Goal: Task Accomplishment & Management: Use online tool/utility

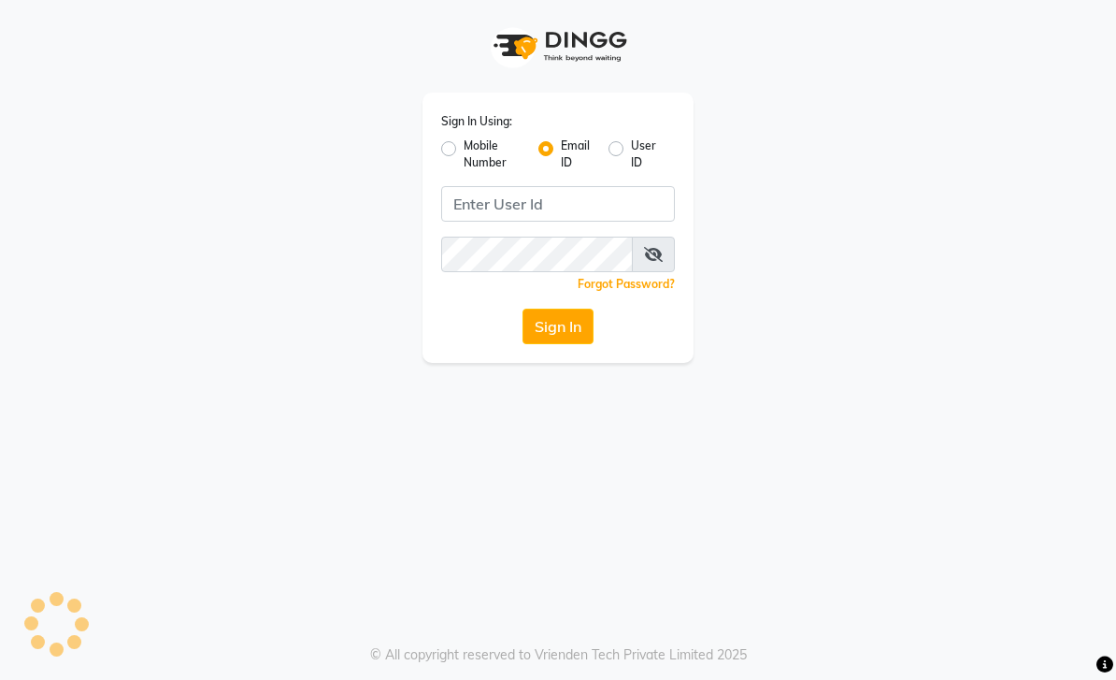
click at [573, 337] on button "Sign In" at bounding box center [558, 326] width 71 height 36
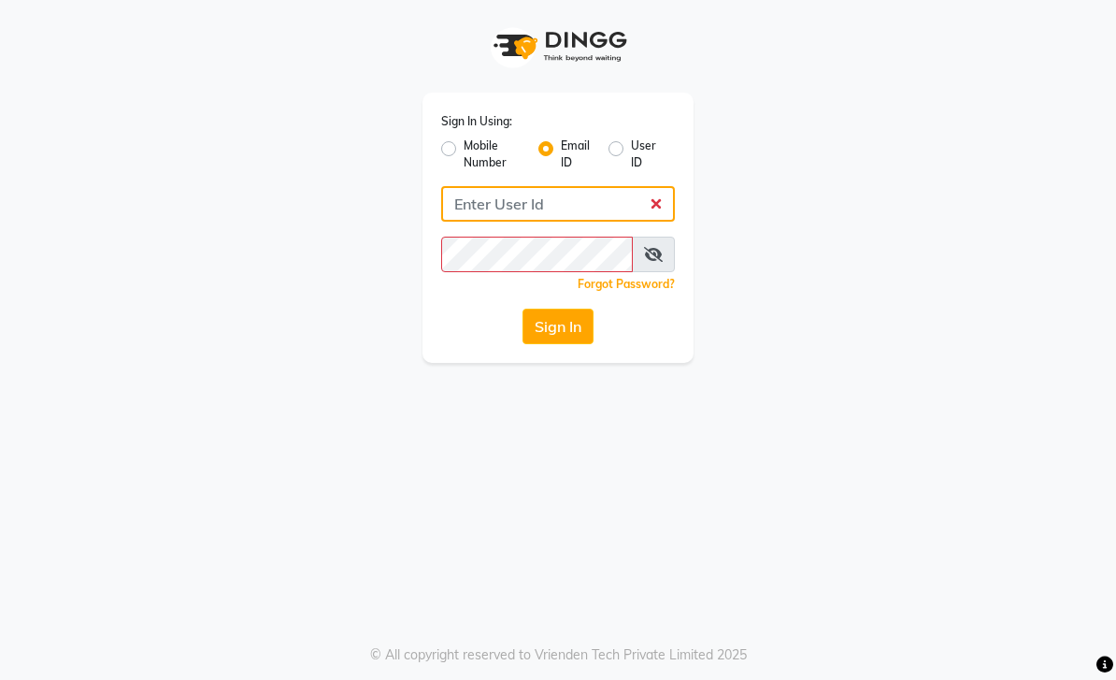
click at [585, 212] on input "Username" at bounding box center [558, 204] width 234 height 36
type input "[EMAIL_ADDRESS][DOMAIN_NAME]"
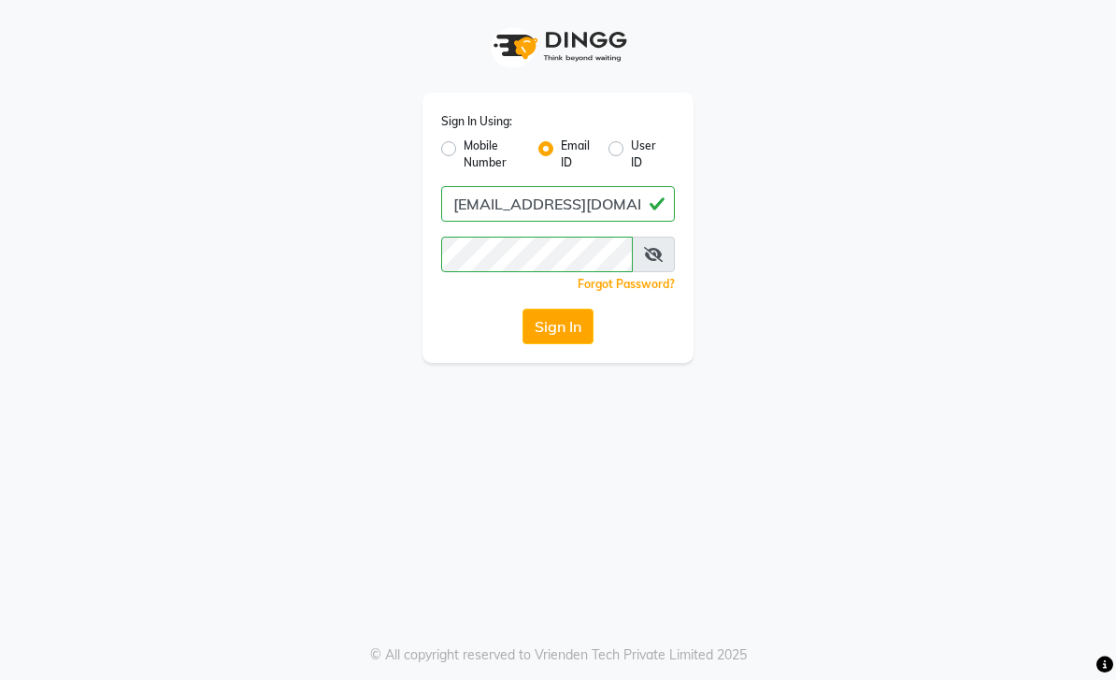
click at [563, 340] on button "Sign In" at bounding box center [558, 326] width 71 height 36
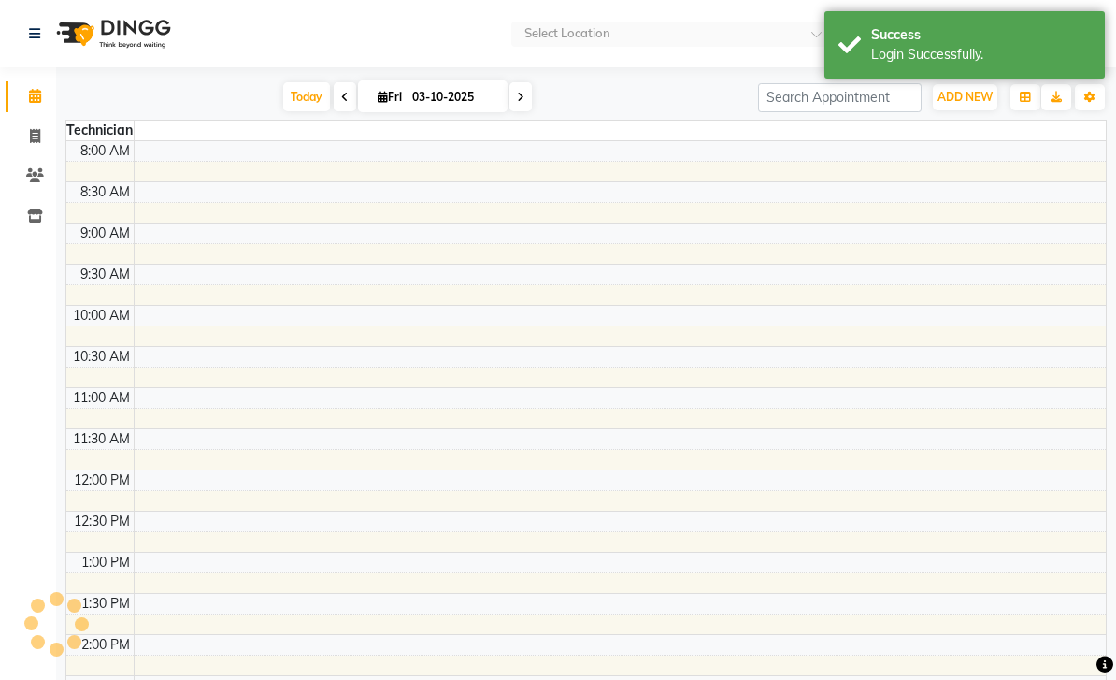
select select "en"
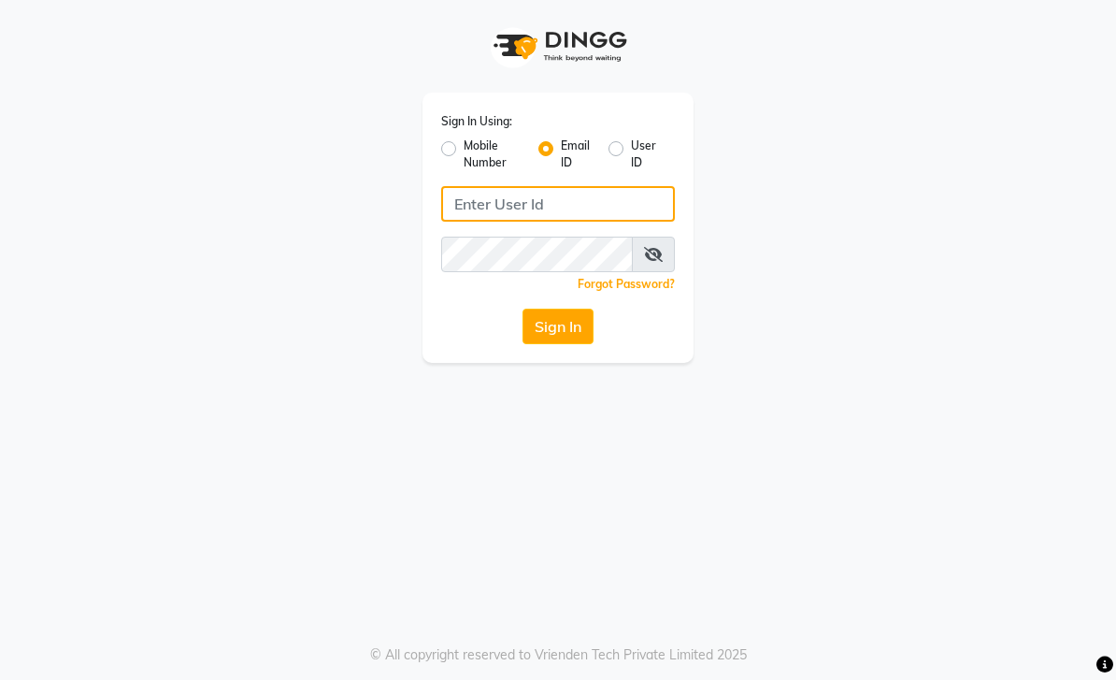
click at [582, 212] on input "Username" at bounding box center [558, 204] width 234 height 36
type input "[EMAIL_ADDRESS][DOMAIN_NAME]"
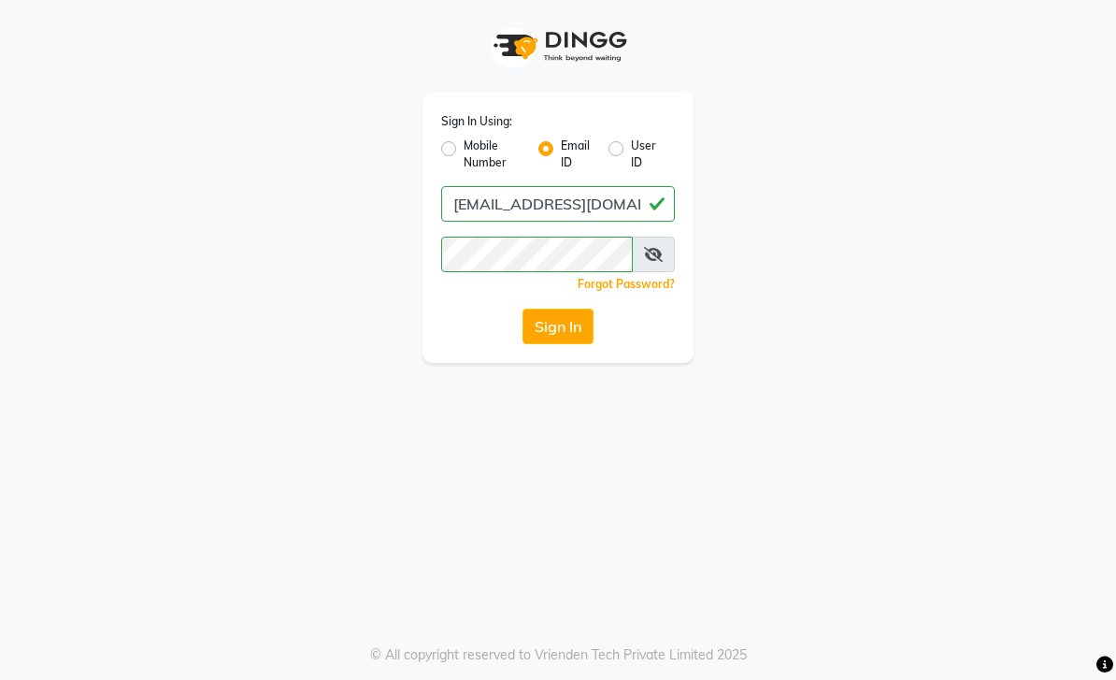
click at [568, 320] on button "Sign In" at bounding box center [558, 326] width 71 height 36
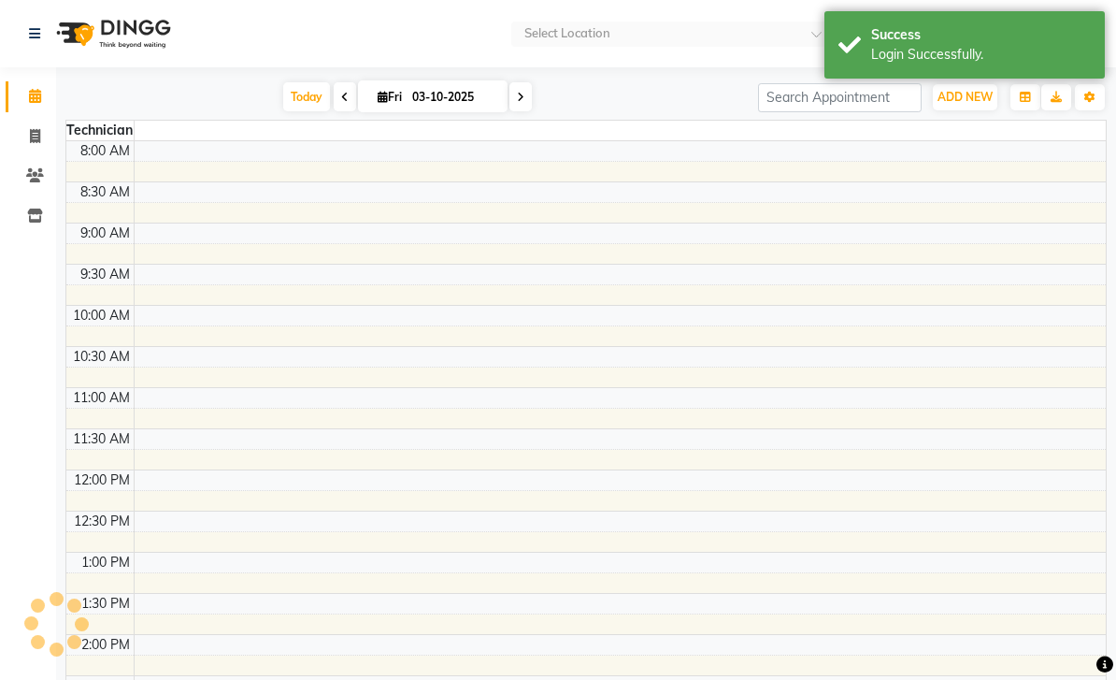
select select "en"
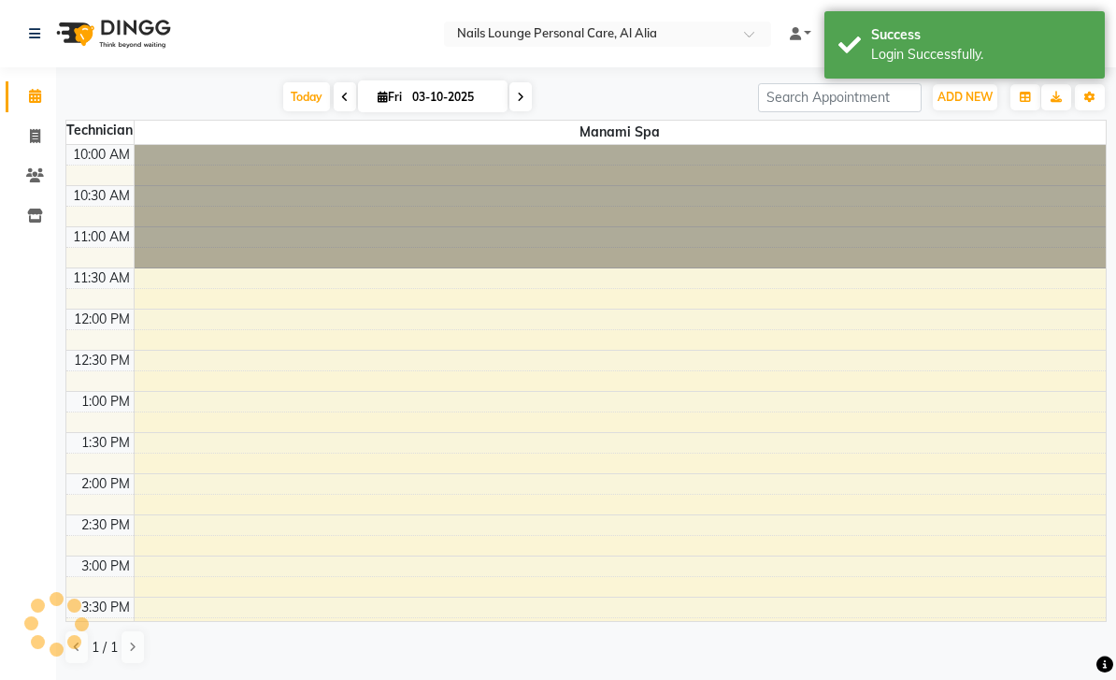
scroll to position [639, 0]
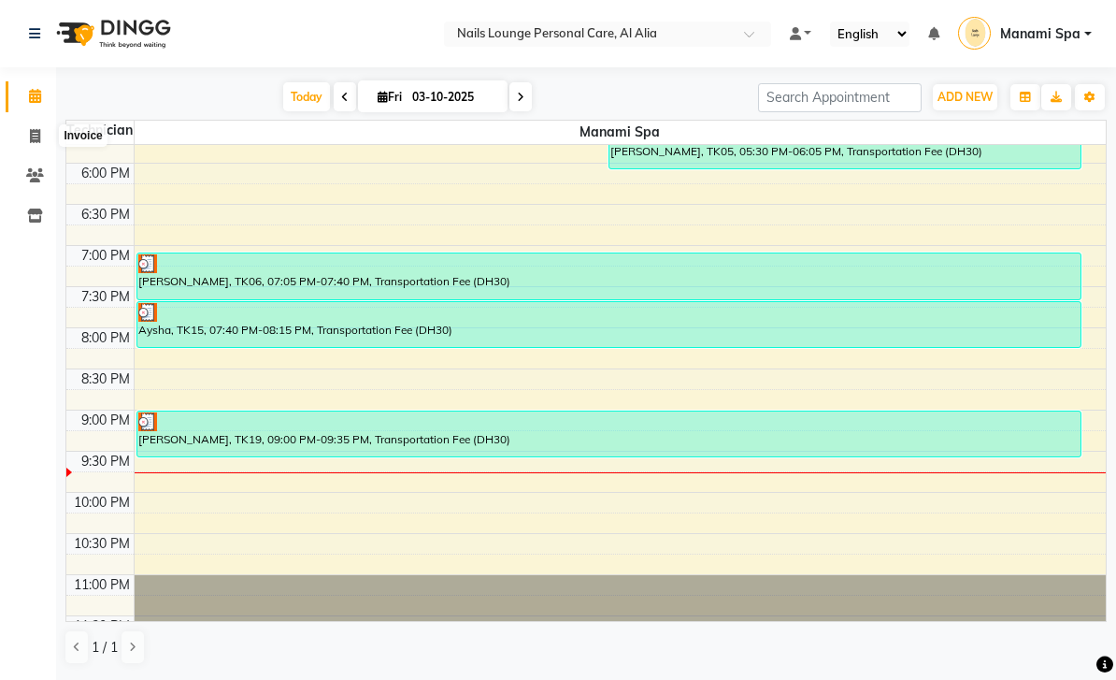
click at [35, 135] on icon at bounding box center [35, 136] width 10 height 14
select select "service"
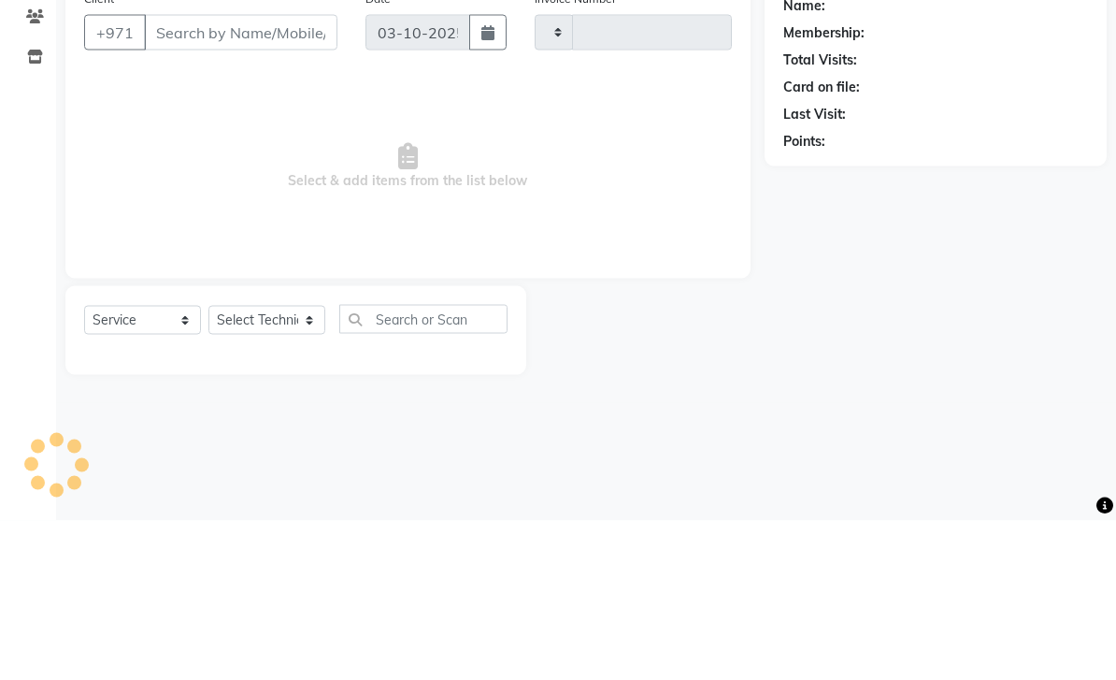
type input "2916"
select select "6884"
type input "5454"
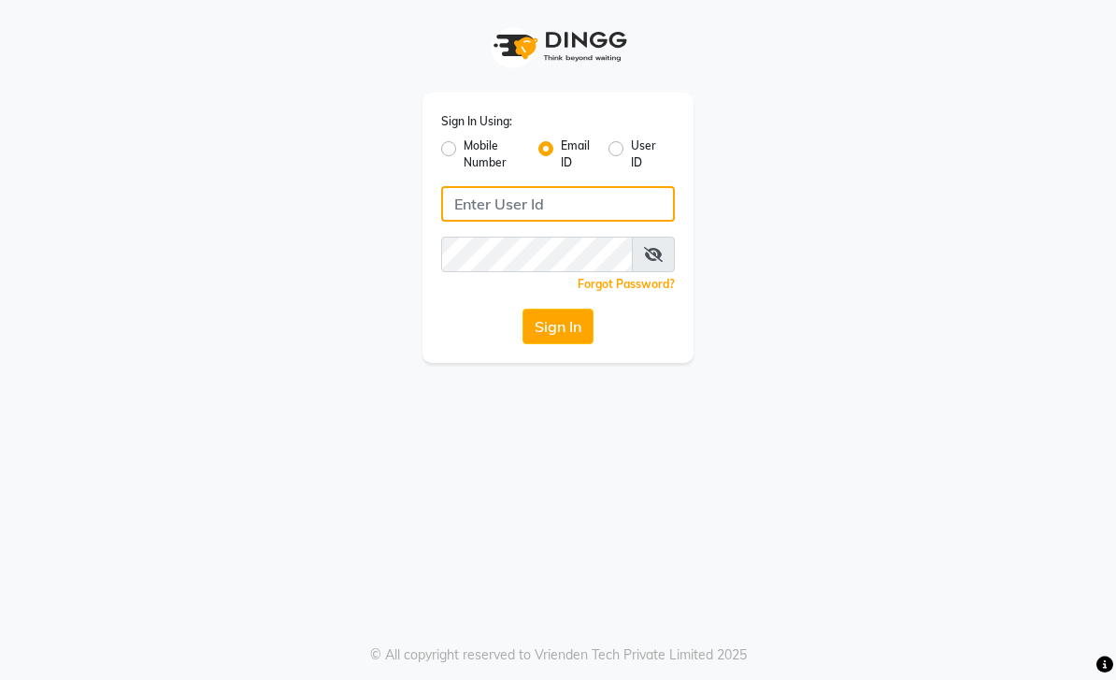
click at [568, 208] on input "Username" at bounding box center [558, 204] width 234 height 36
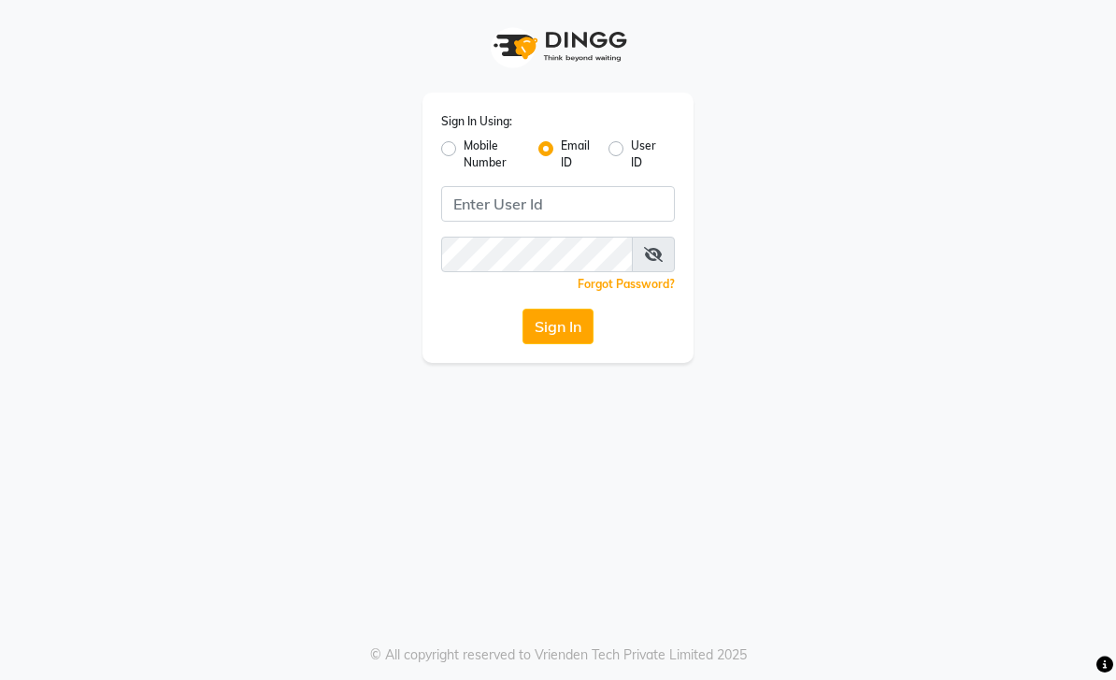
click at [574, 323] on button "Sign In" at bounding box center [558, 326] width 71 height 36
click at [567, 324] on button "Sign In" at bounding box center [558, 326] width 71 height 36
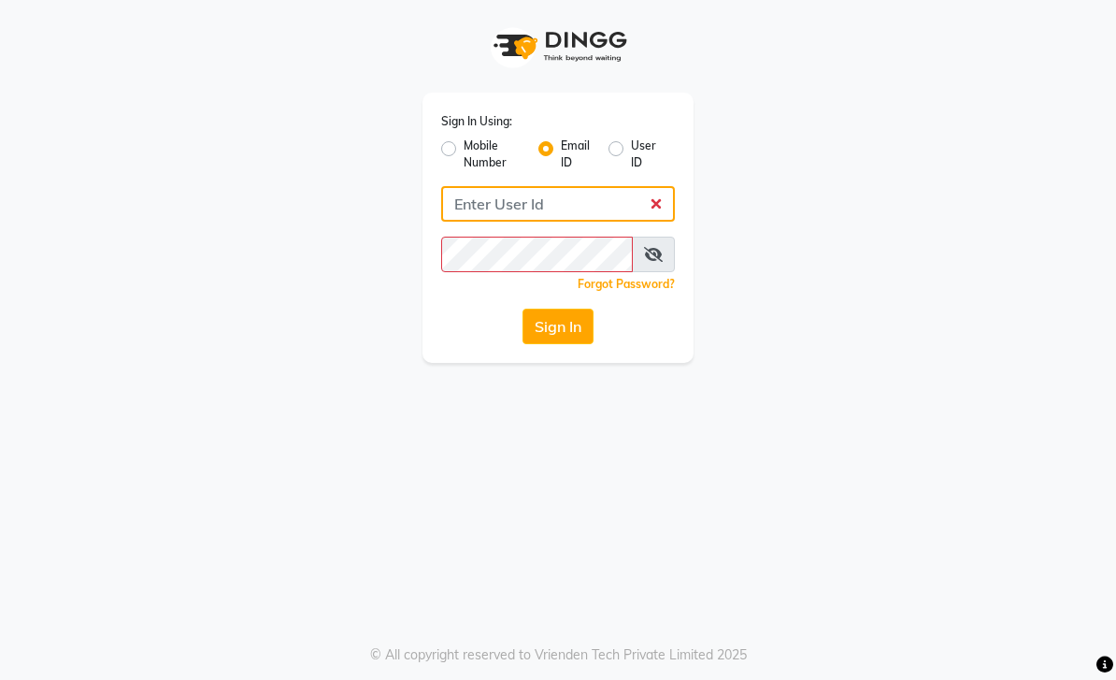
click at [617, 213] on input "Username" at bounding box center [558, 204] width 234 height 36
type input "[EMAIL_ADDRESS][DOMAIN_NAME]"
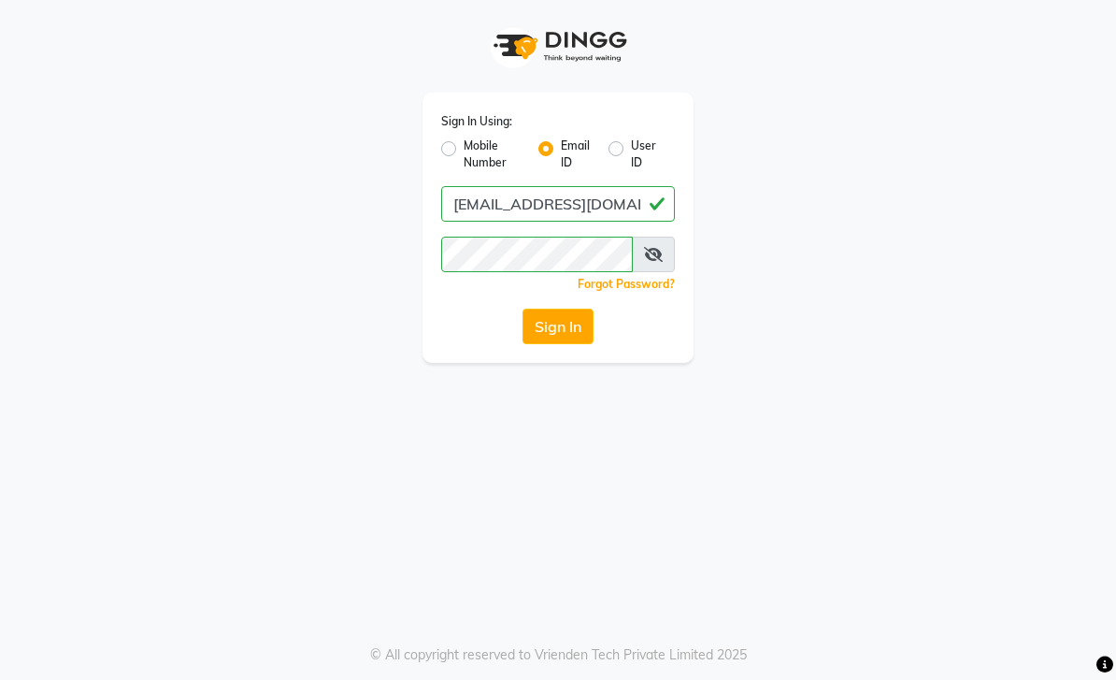
click at [564, 322] on button "Sign In" at bounding box center [558, 326] width 71 height 36
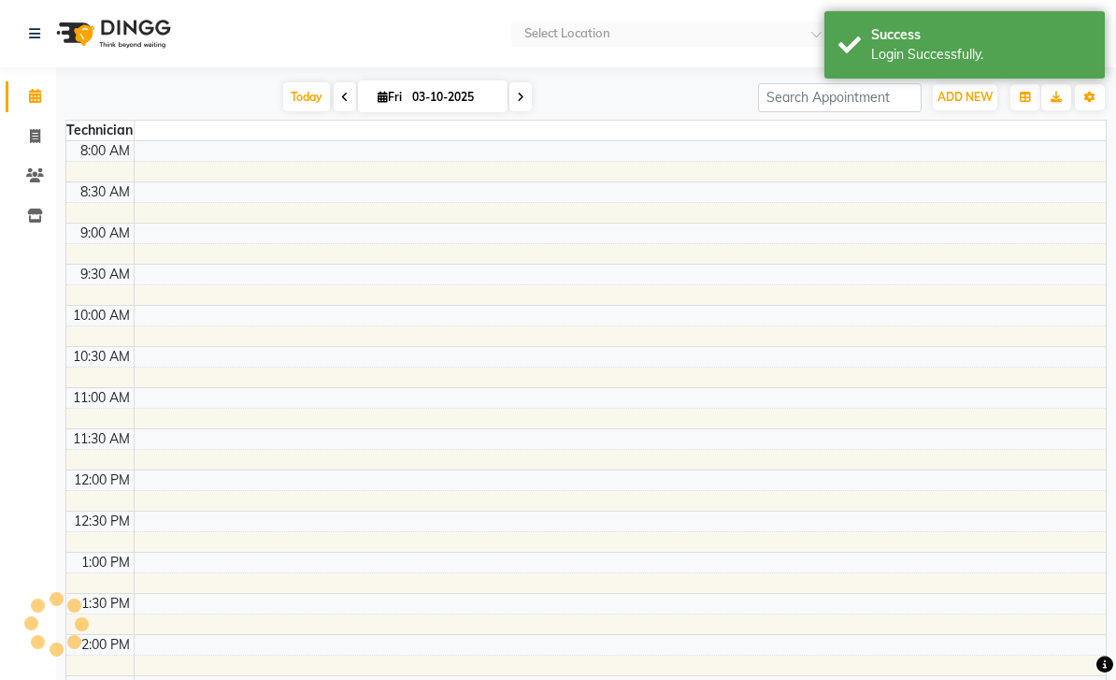
select select "en"
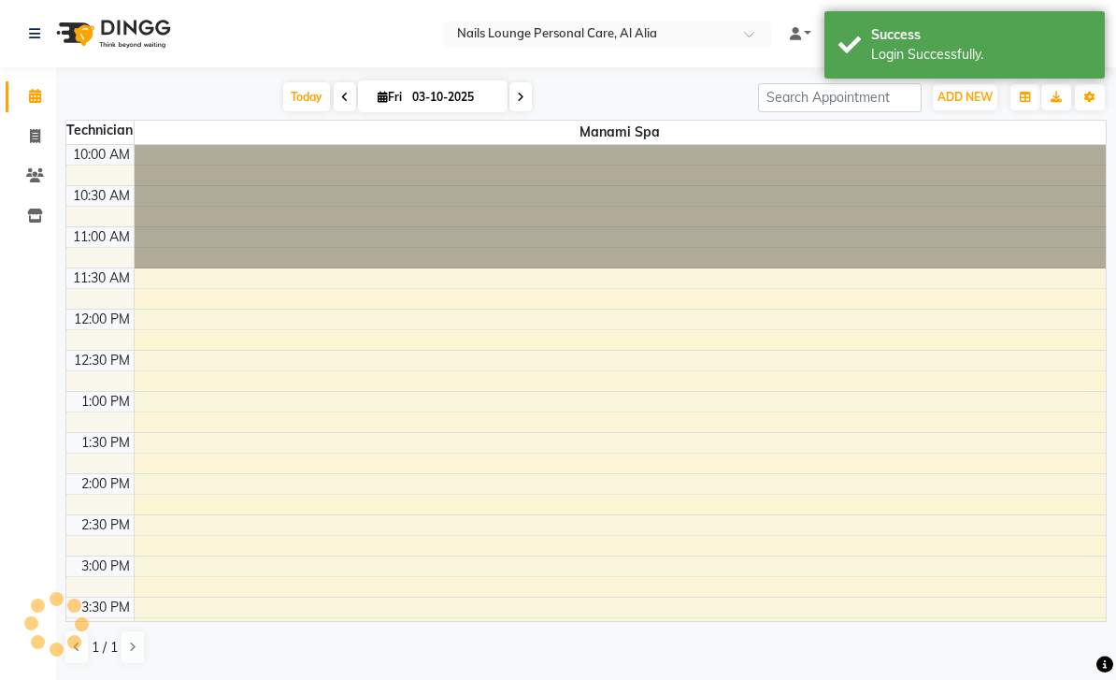
scroll to position [639, 0]
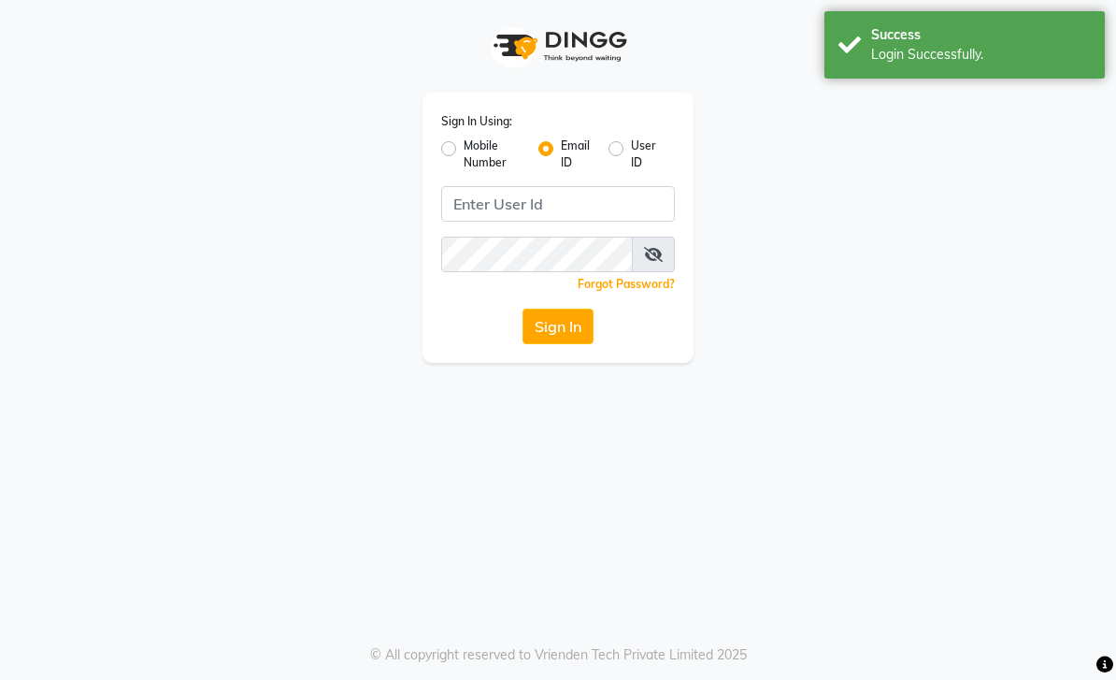
click at [42, 141] on app-login "Sign In Using: Mobile Number Email ID User ID Remember me Forgot Password? Sign…" at bounding box center [558, 181] width 1116 height 363
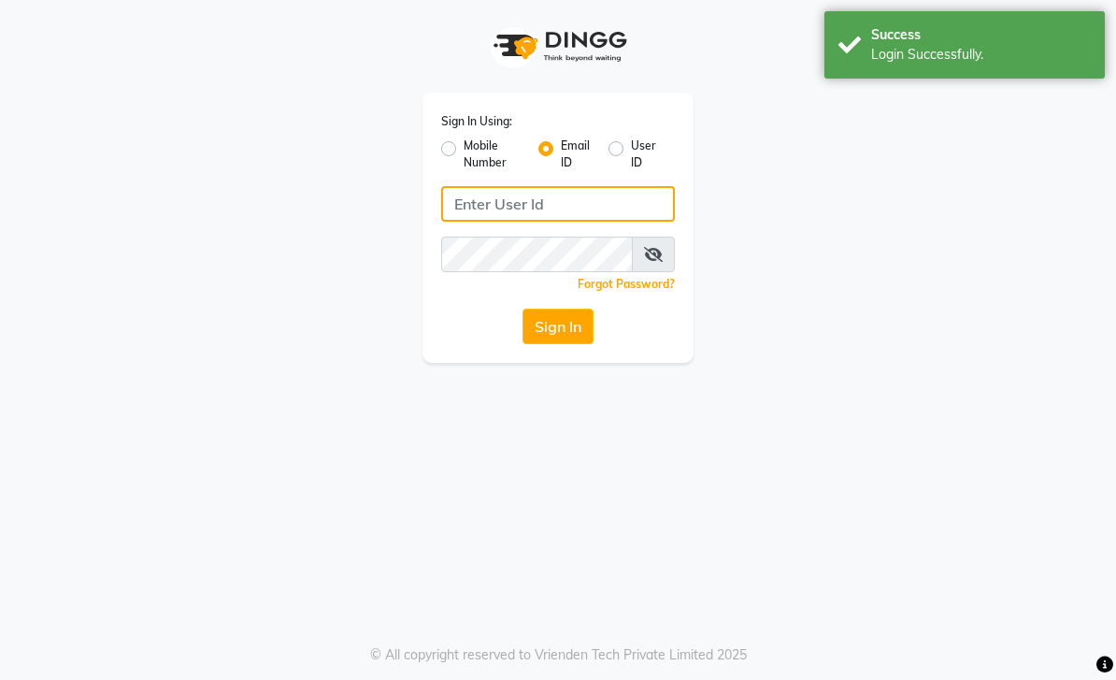
click at [552, 205] on input "Username" at bounding box center [558, 204] width 234 height 36
type input "[EMAIL_ADDRESS][DOMAIN_NAME]"
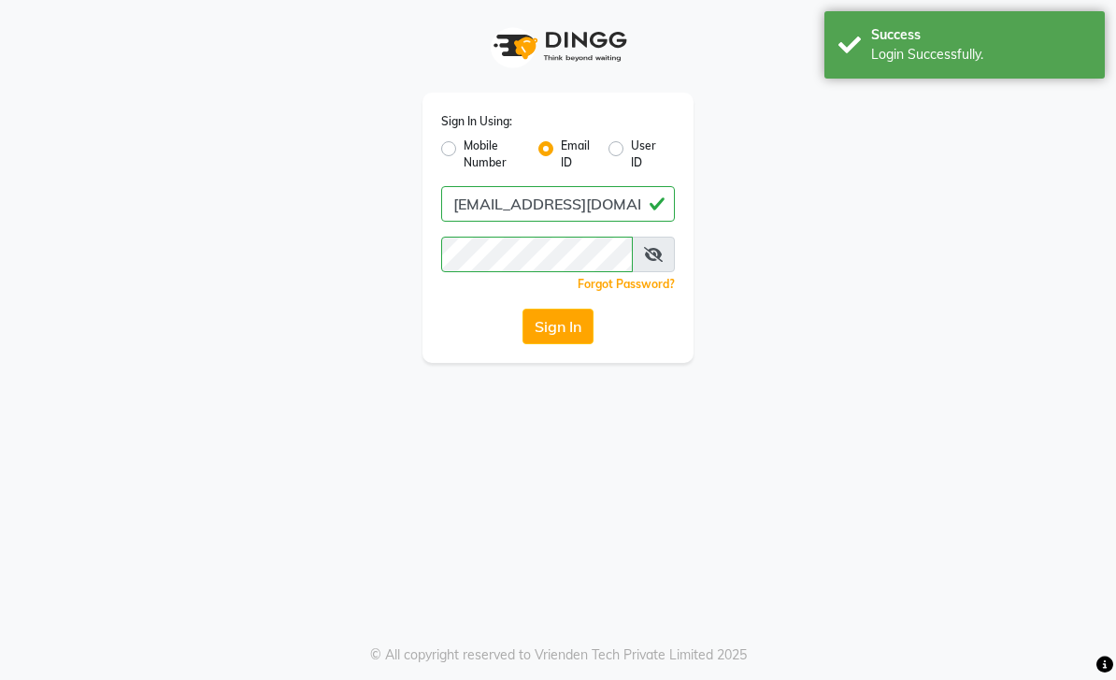
click at [569, 338] on button "Sign In" at bounding box center [558, 326] width 71 height 36
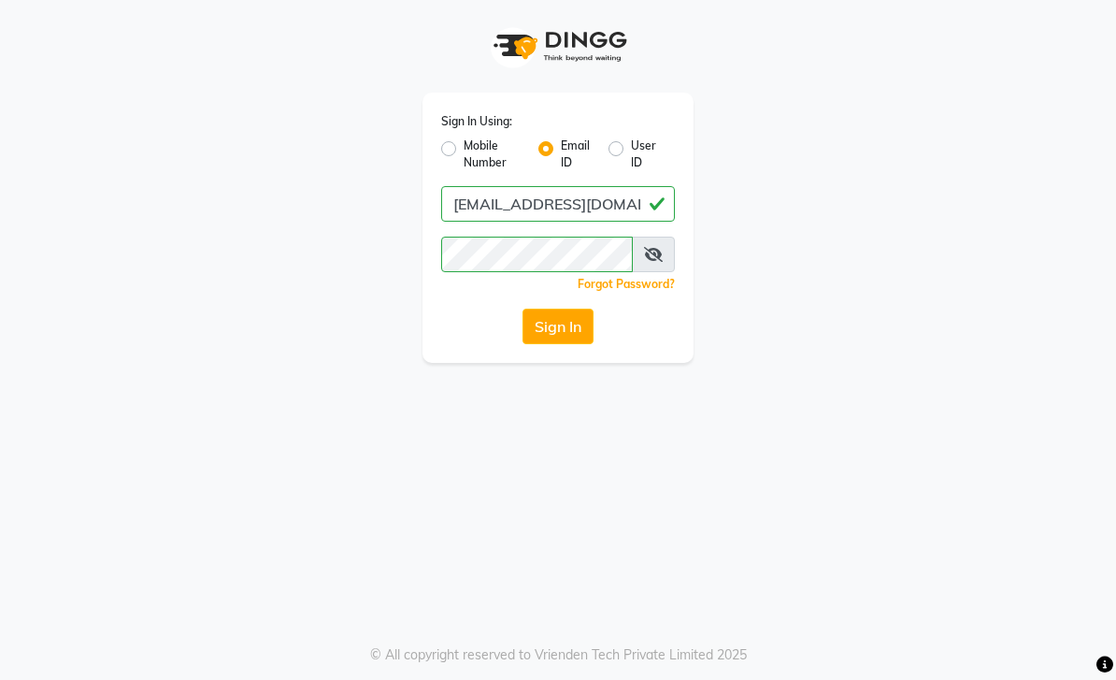
click at [563, 335] on button "Sign In" at bounding box center [558, 326] width 71 height 36
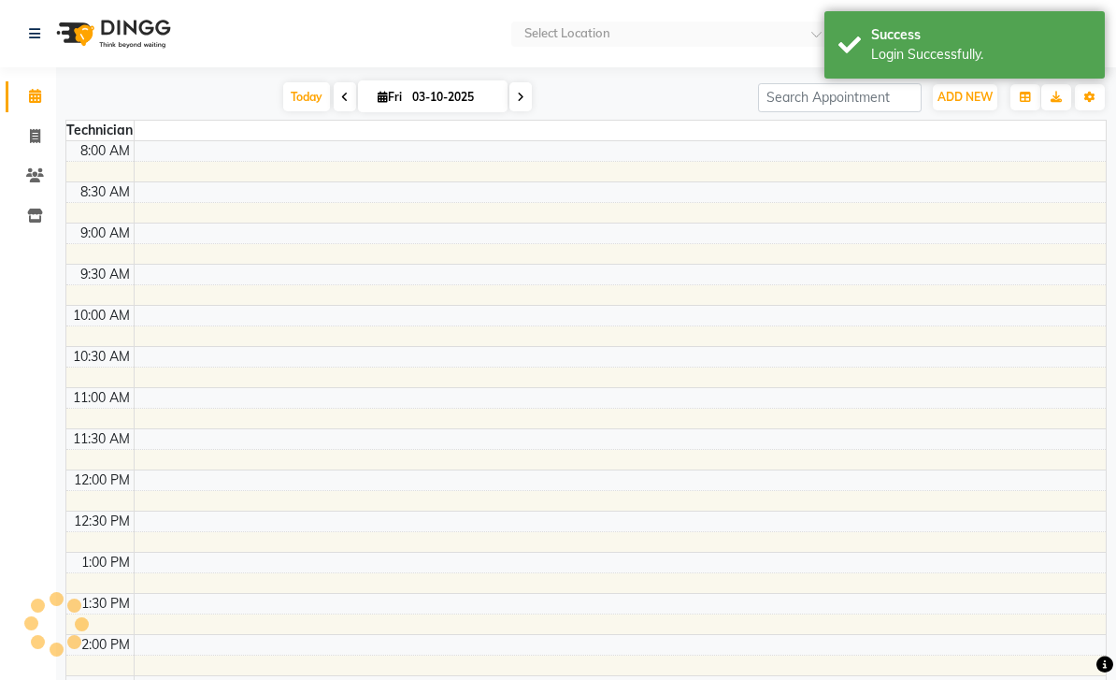
select select "en"
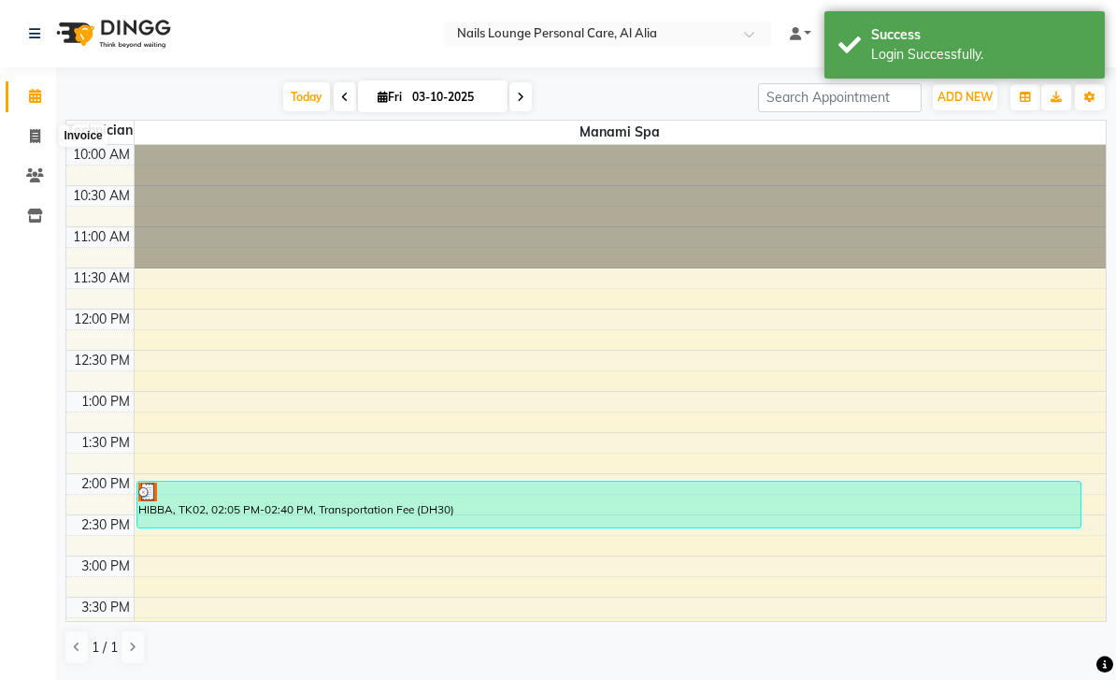
click at [36, 141] on icon at bounding box center [35, 136] width 10 height 14
select select "service"
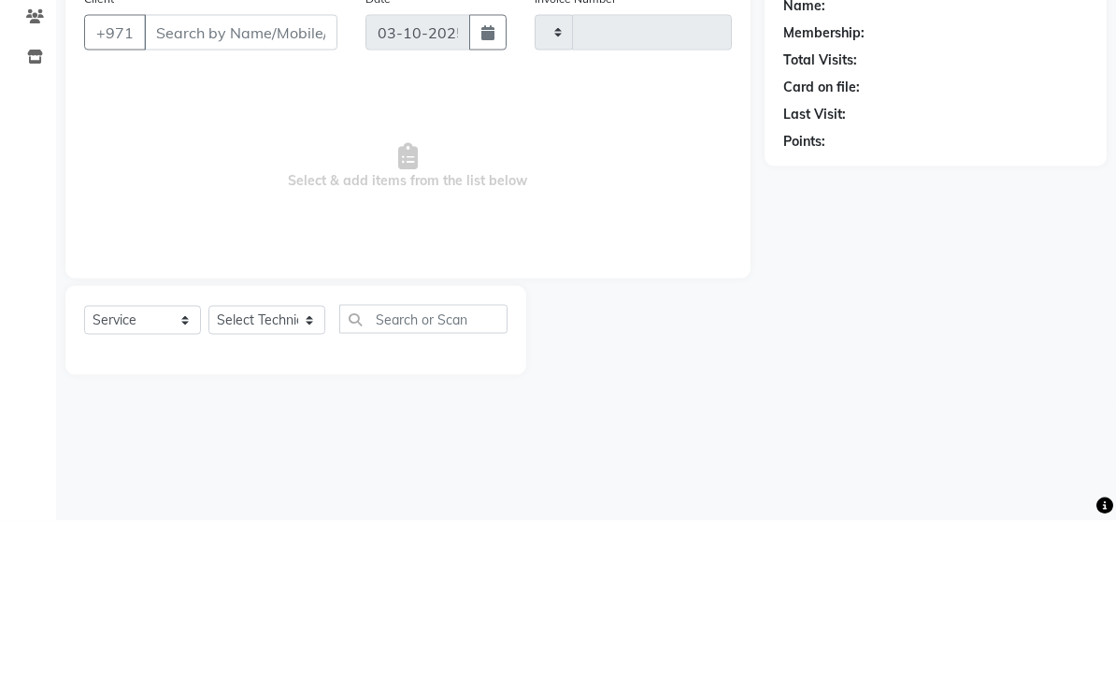
type input "2916"
select select "6884"
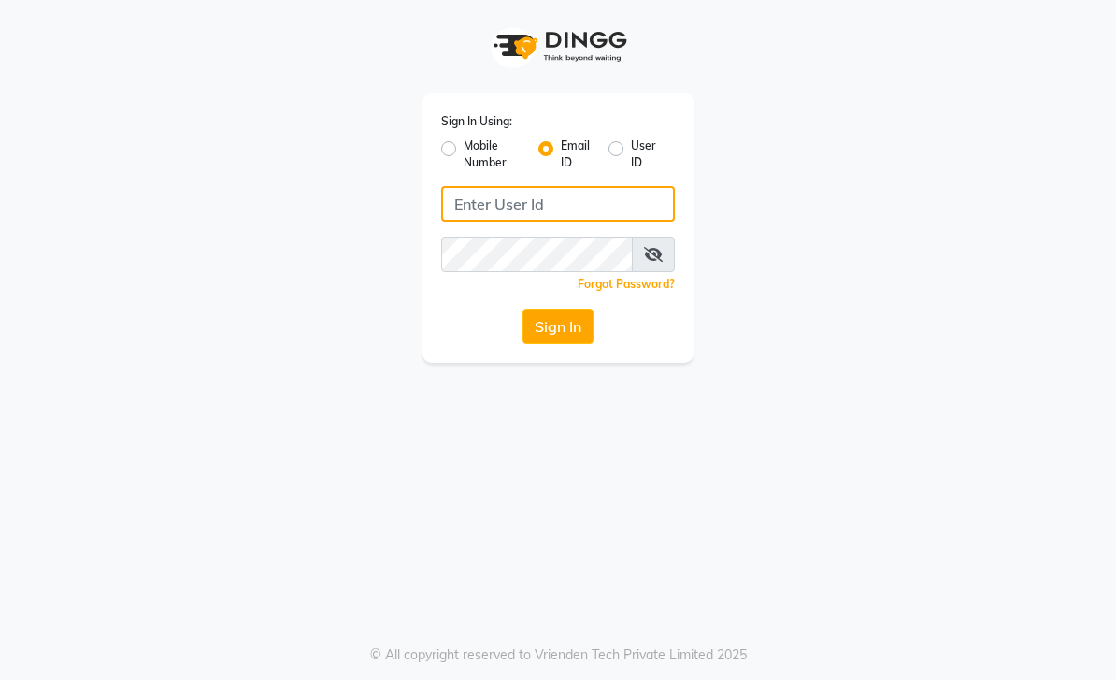
type input "[EMAIL_ADDRESS][DOMAIN_NAME]"
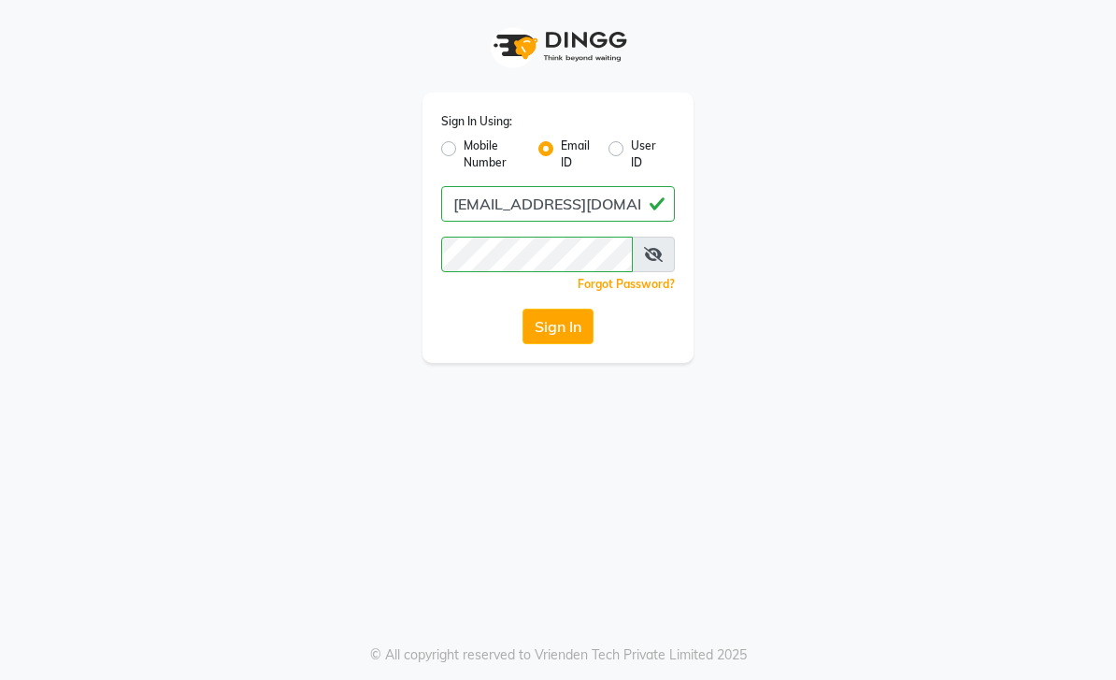
click at [572, 333] on button "Sign In" at bounding box center [558, 326] width 71 height 36
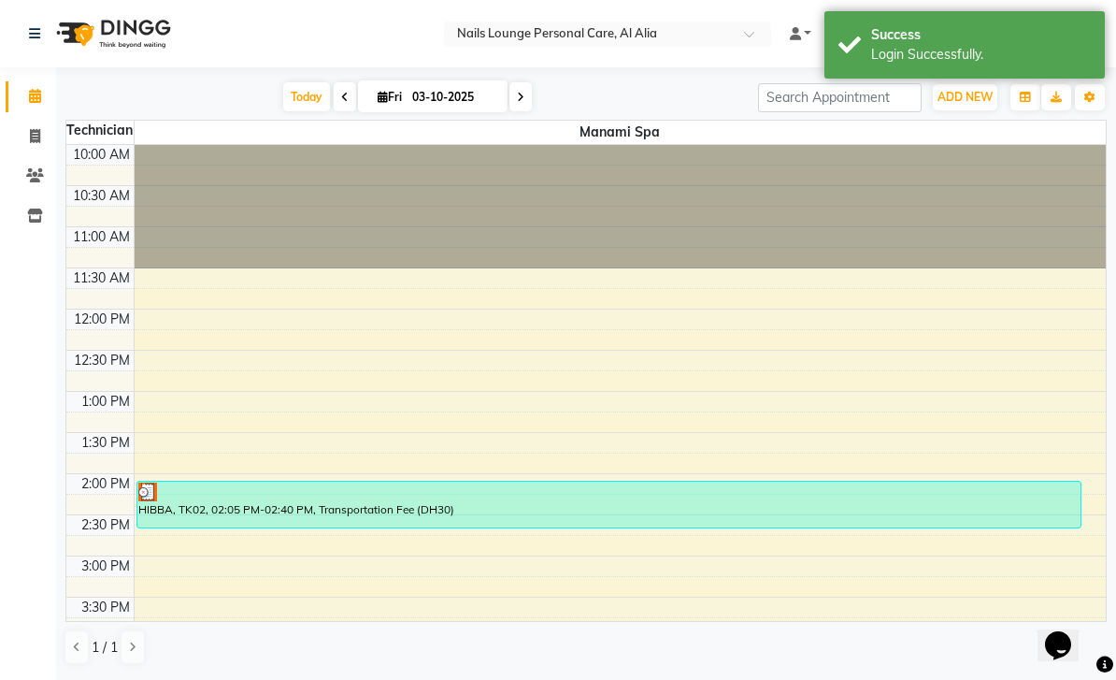
click at [22, 142] on span at bounding box center [35, 137] width 33 height 22
select select "service"
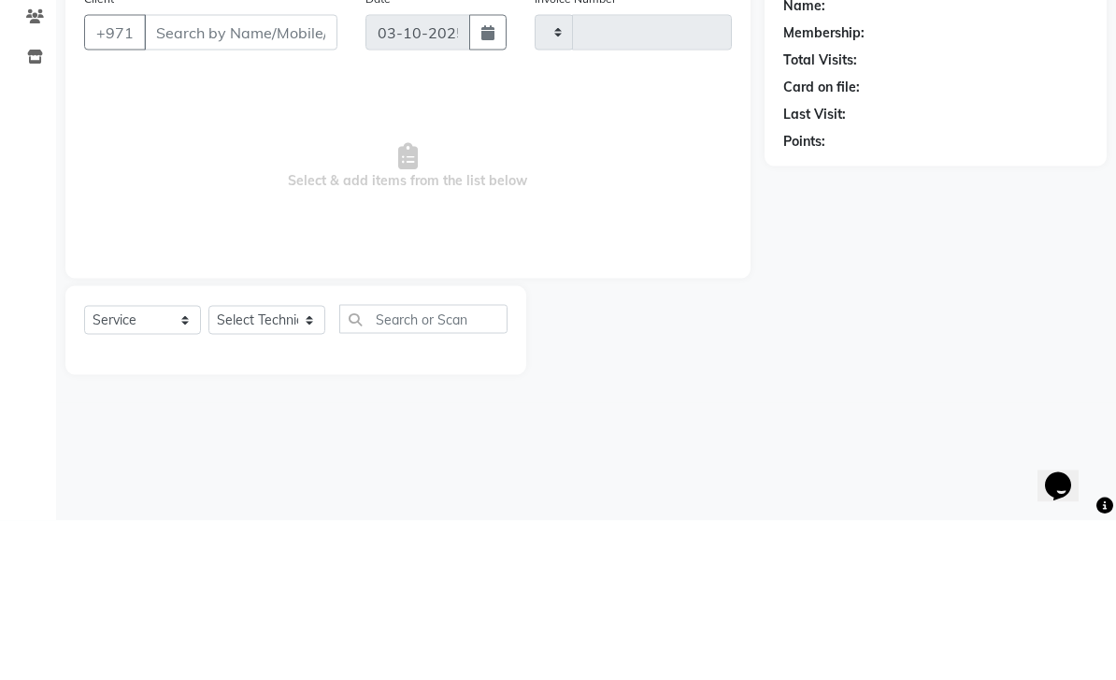
type input "2916"
select select "6884"
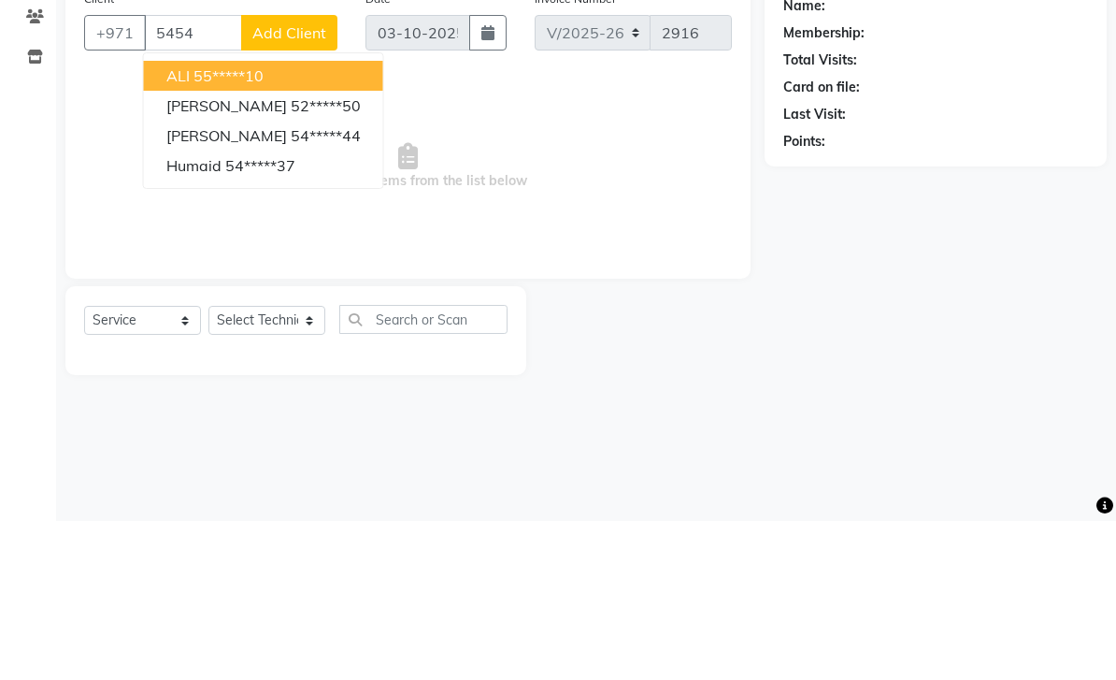
click at [277, 309] on button "humaid 54*****37" at bounding box center [263, 324] width 239 height 30
type input "54*****37"
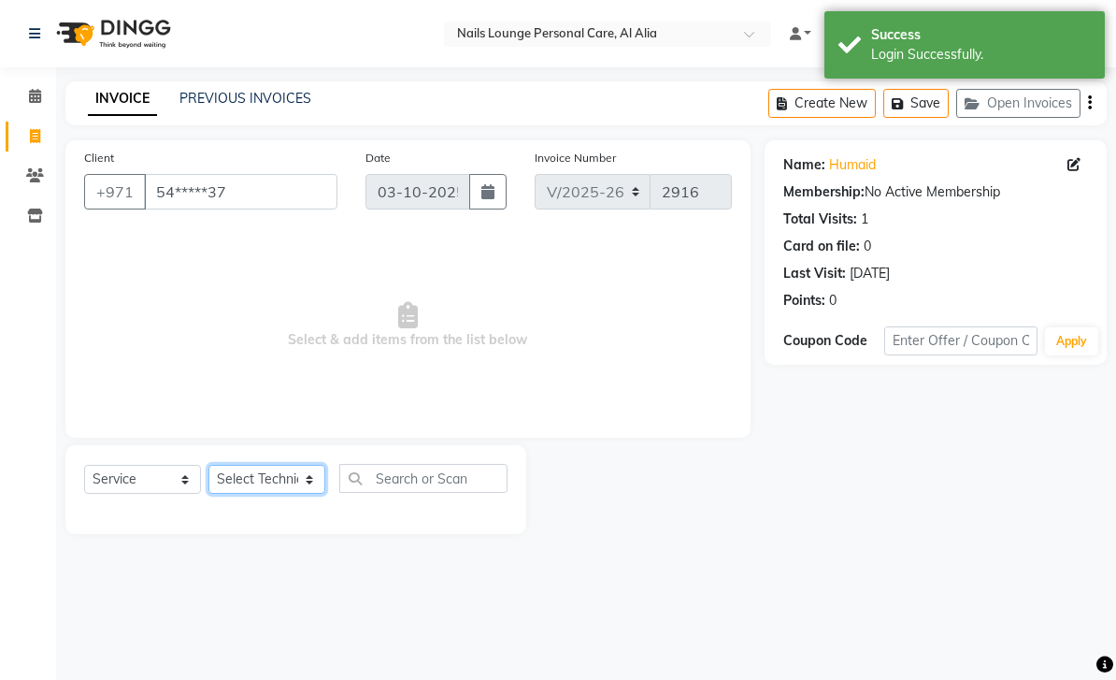
click at [311, 483] on select "Select Technician [PERSON_NAME] [PERSON_NAME] [PERSON_NAME] [PERSON_NAME] Manam…" at bounding box center [266, 479] width 117 height 29
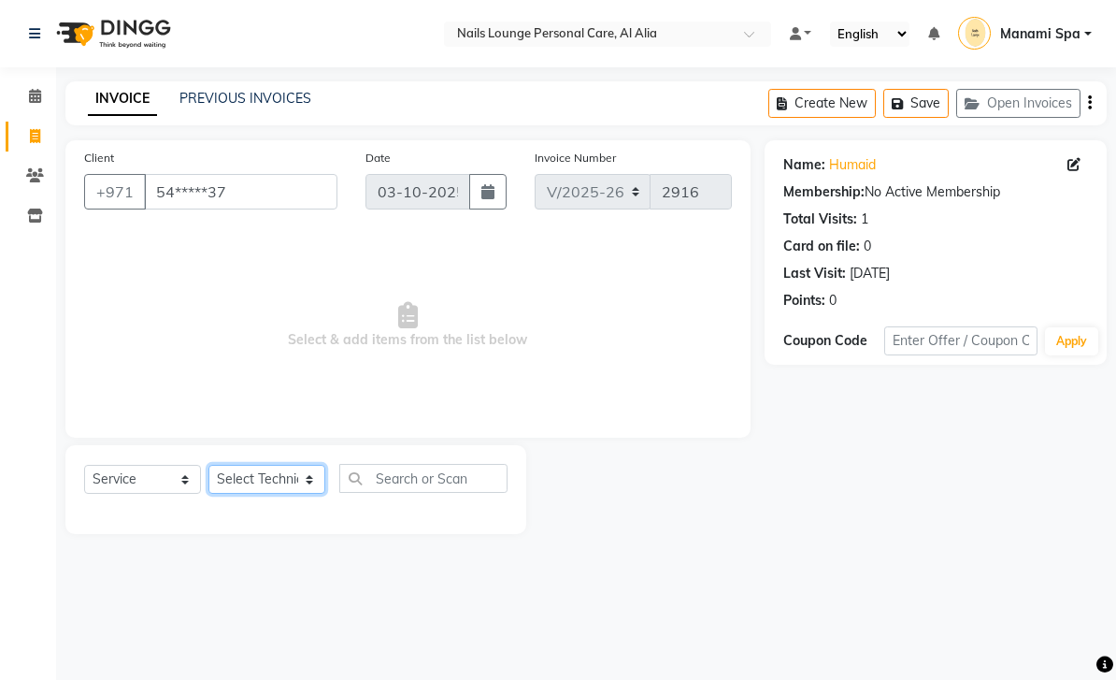
select select "53950"
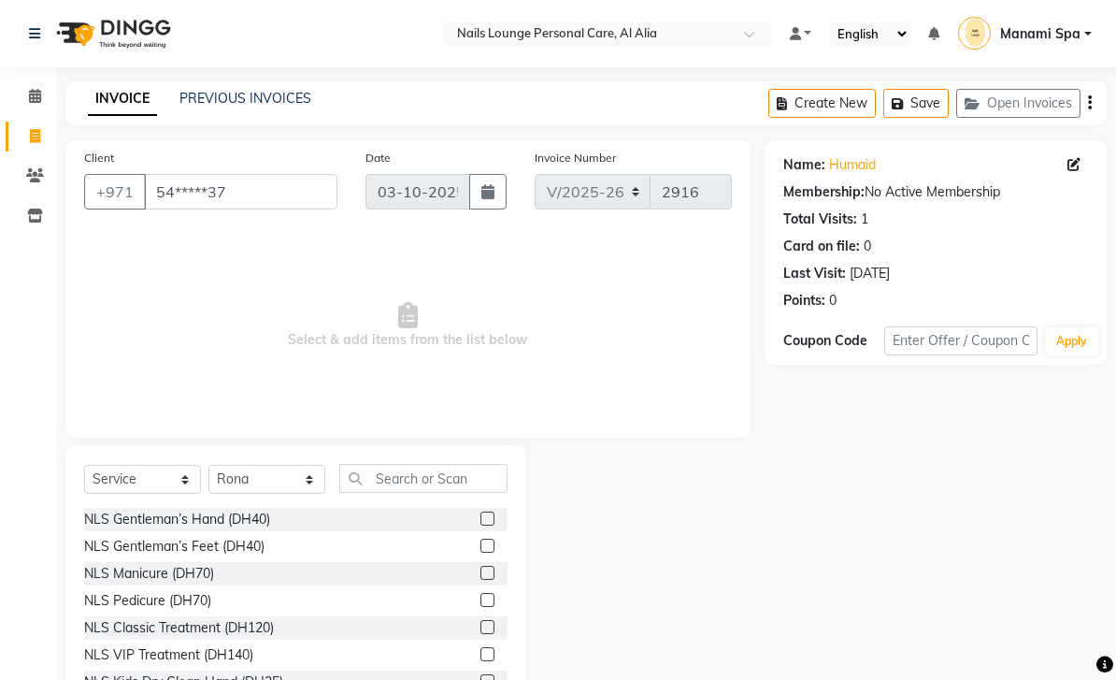
click at [262, 521] on div "NLS Gentleman’s Hand (DH40)" at bounding box center [177, 519] width 186 height 20
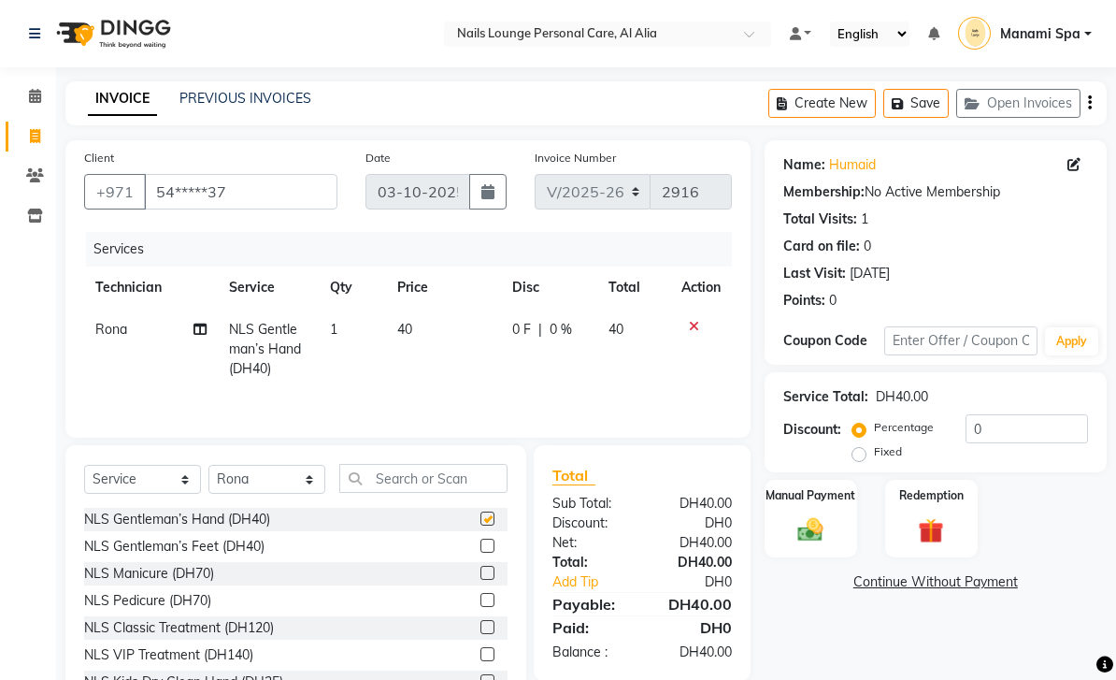
checkbox input "false"
click at [316, 481] on select "Select Technician [PERSON_NAME] [PERSON_NAME] [PERSON_NAME] [PERSON_NAME] Manam…" at bounding box center [266, 479] width 117 height 29
select select "89757"
click at [256, 540] on div "NLS Gentleman’s Feet (DH40)" at bounding box center [174, 547] width 180 height 20
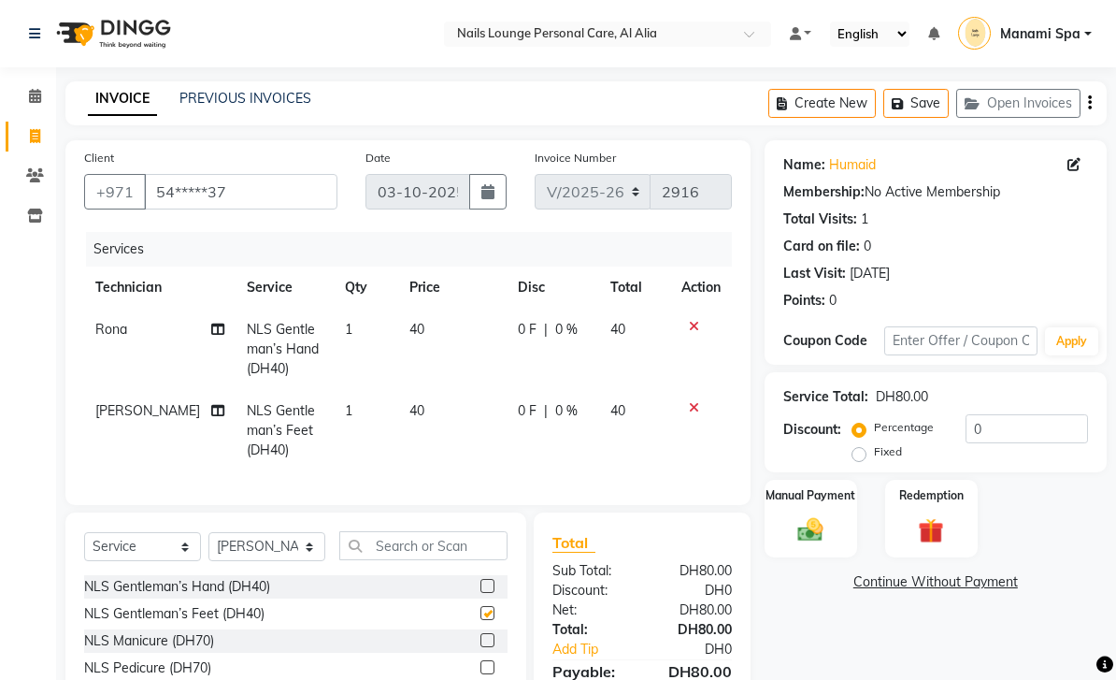
checkbox input "false"
click at [805, 529] on img at bounding box center [810, 529] width 41 height 29
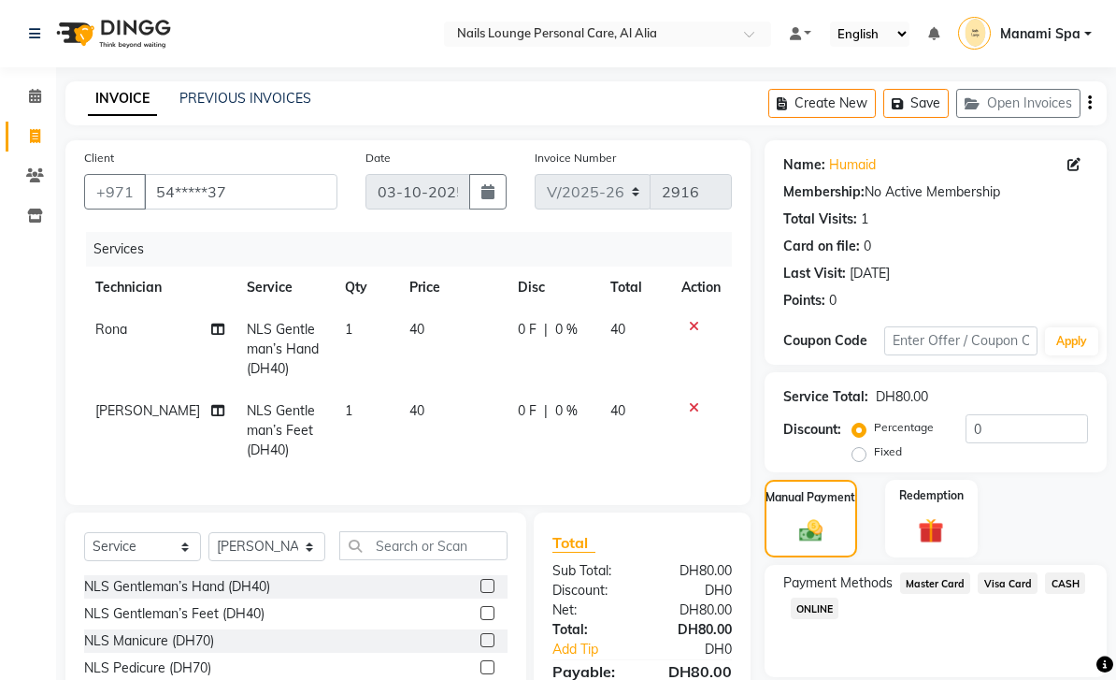
click at [1012, 588] on span "Visa Card" at bounding box center [1008, 583] width 60 height 22
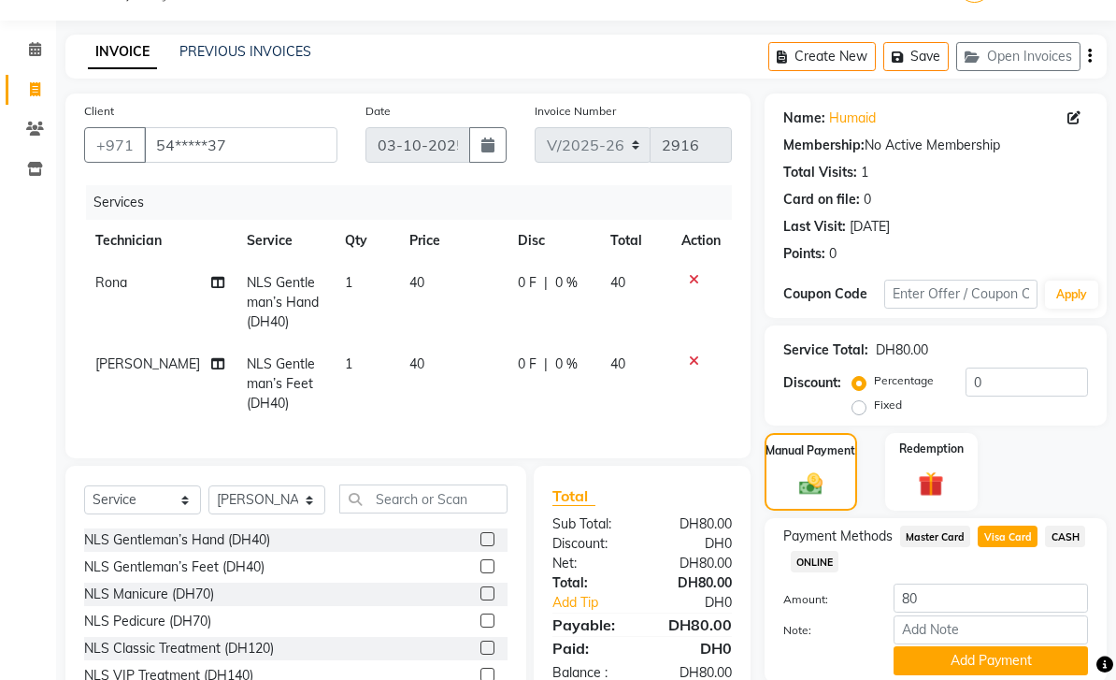
scroll to position [77, 0]
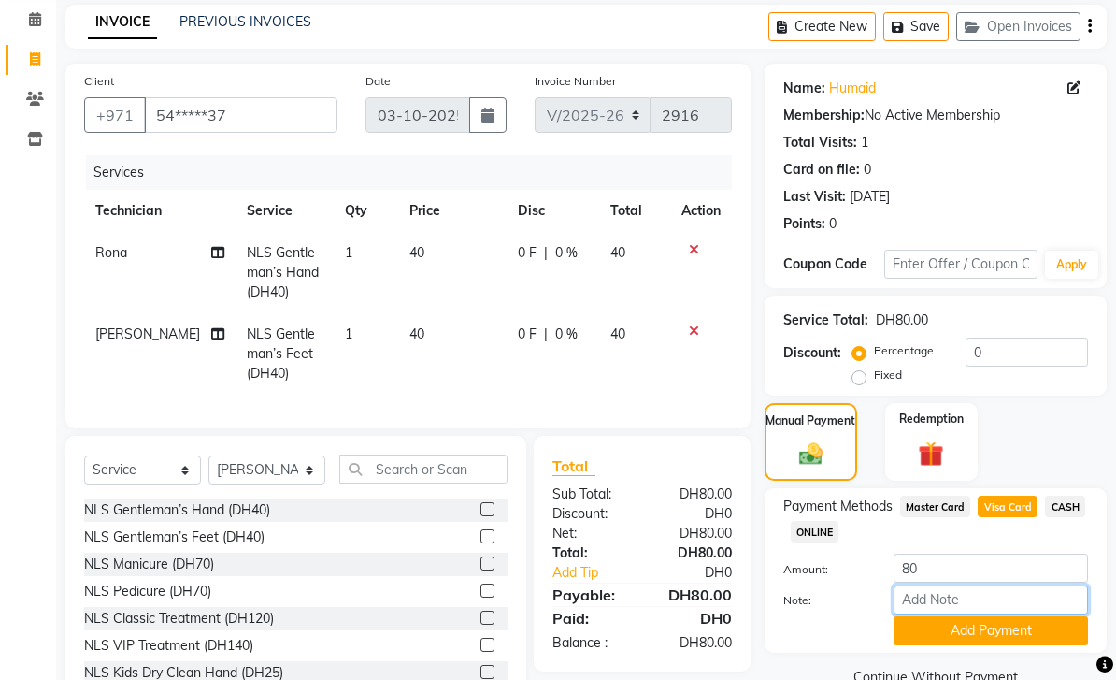
click at [960, 603] on input "Note:" at bounding box center [991, 599] width 194 height 29
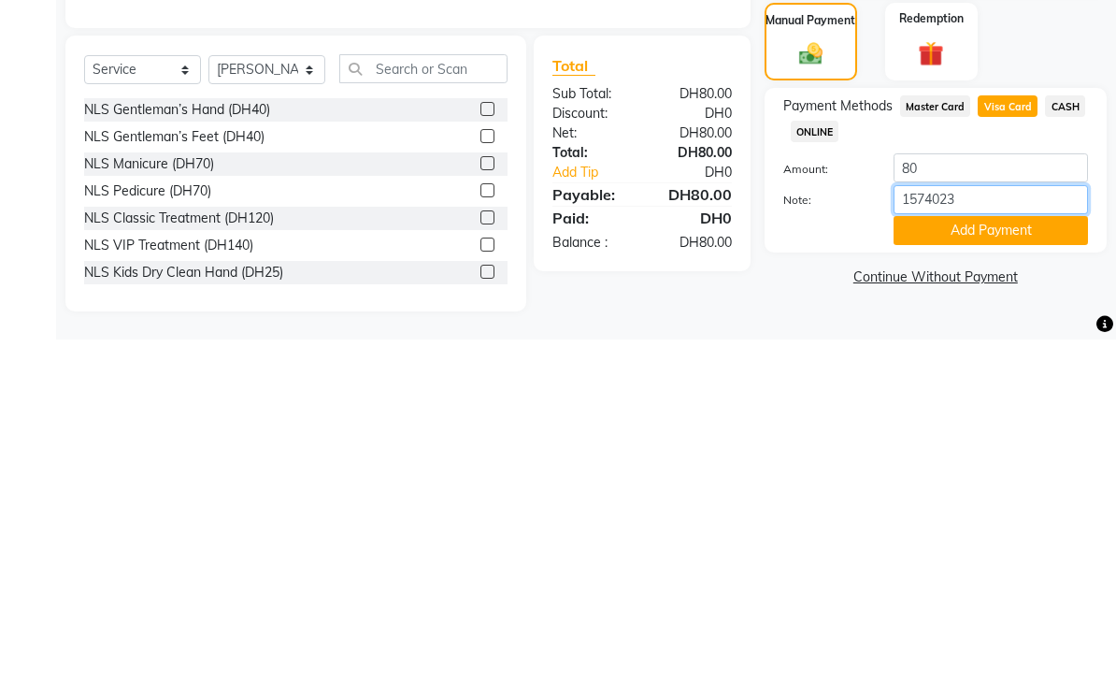
type input "15740237"
click at [983, 556] on button "Add Payment" at bounding box center [991, 570] width 194 height 29
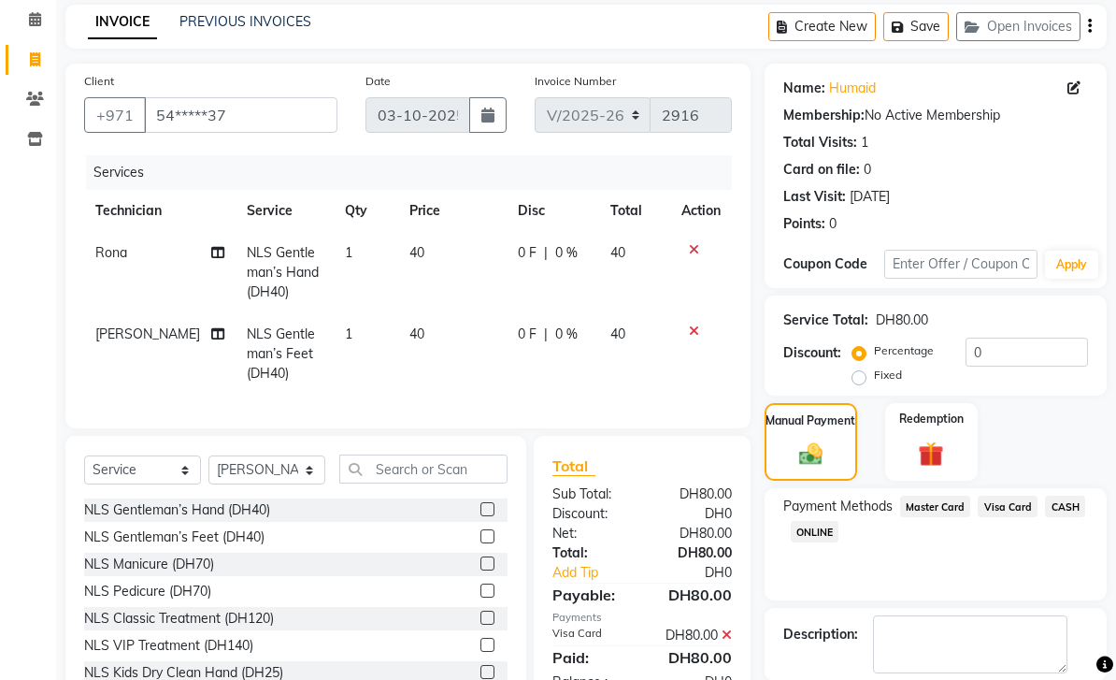
scroll to position [111, 0]
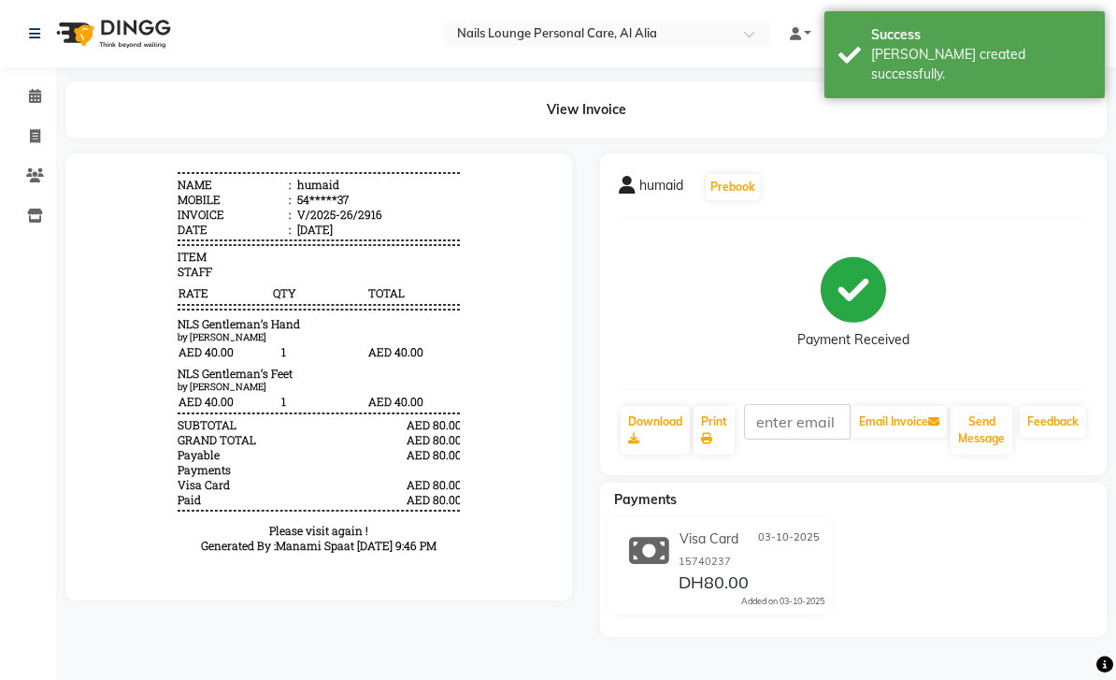
scroll to position [22, 0]
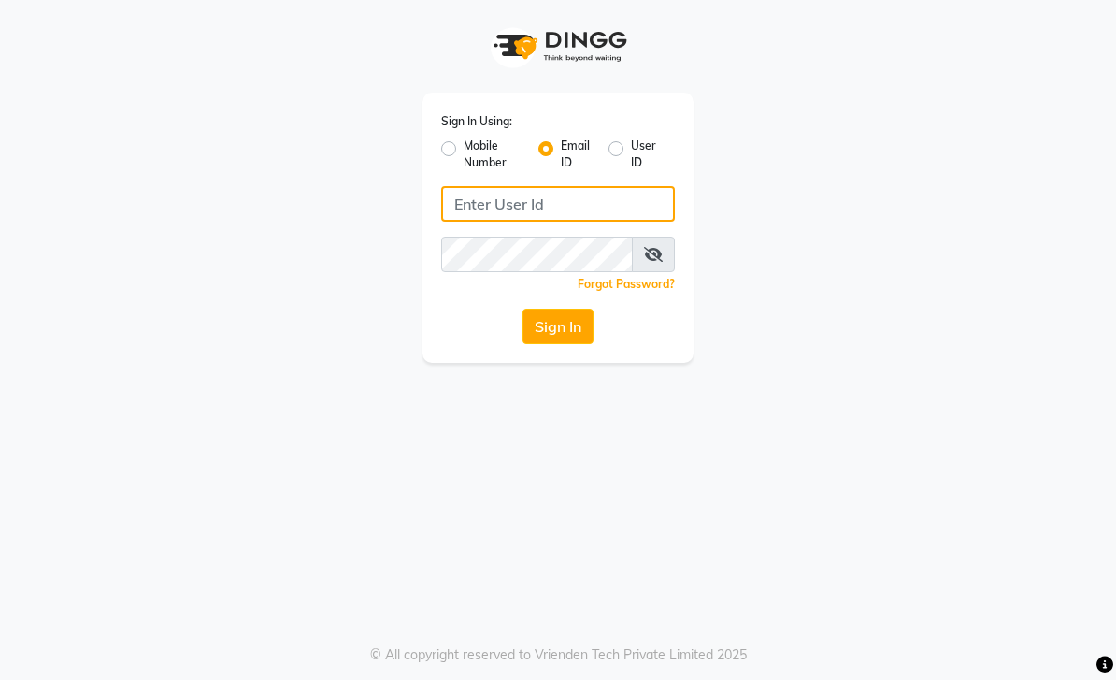
click at [606, 216] on input "Username" at bounding box center [558, 204] width 234 height 36
type input "[EMAIL_ADDRESS][DOMAIN_NAME]"
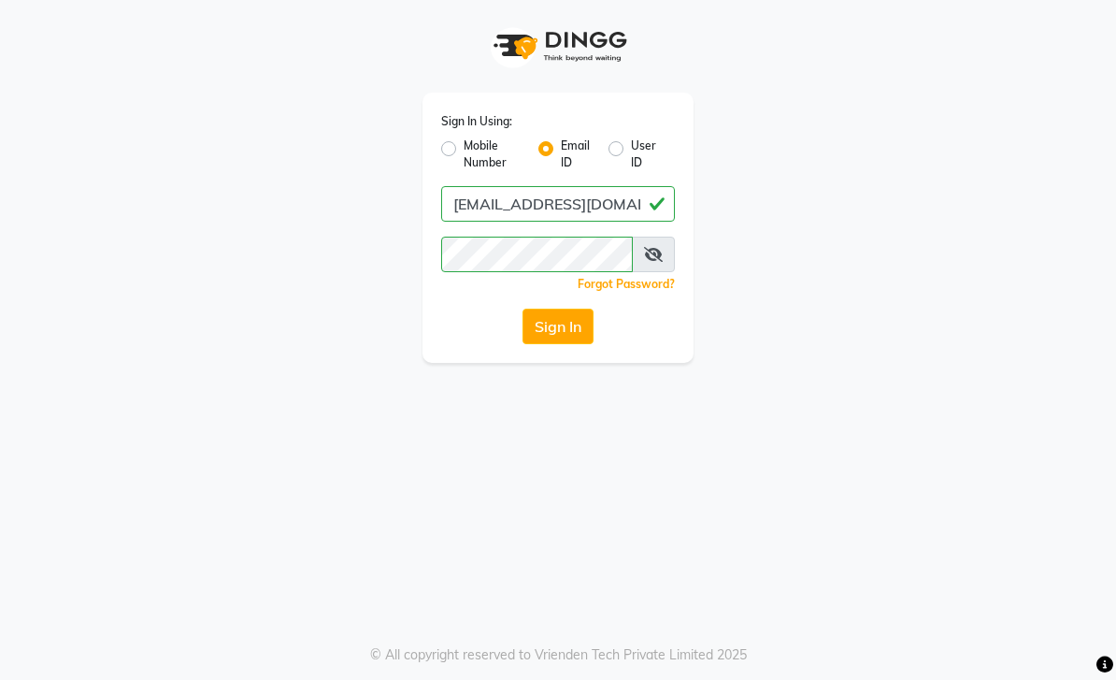
click at [576, 326] on button "Sign In" at bounding box center [558, 326] width 71 height 36
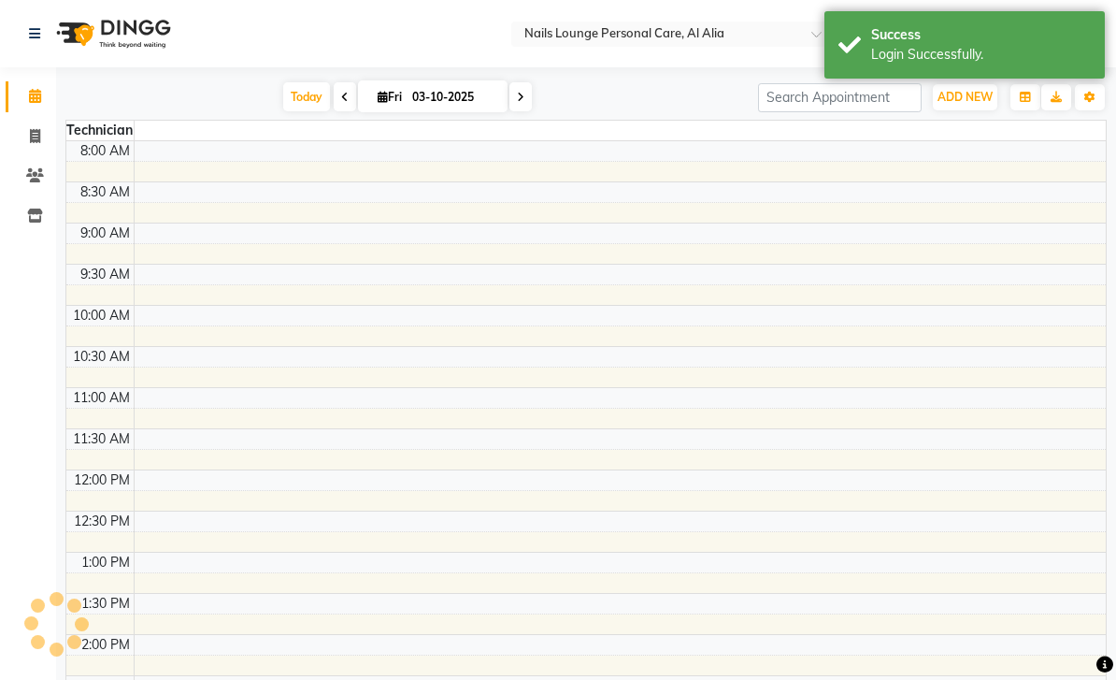
select select "en"
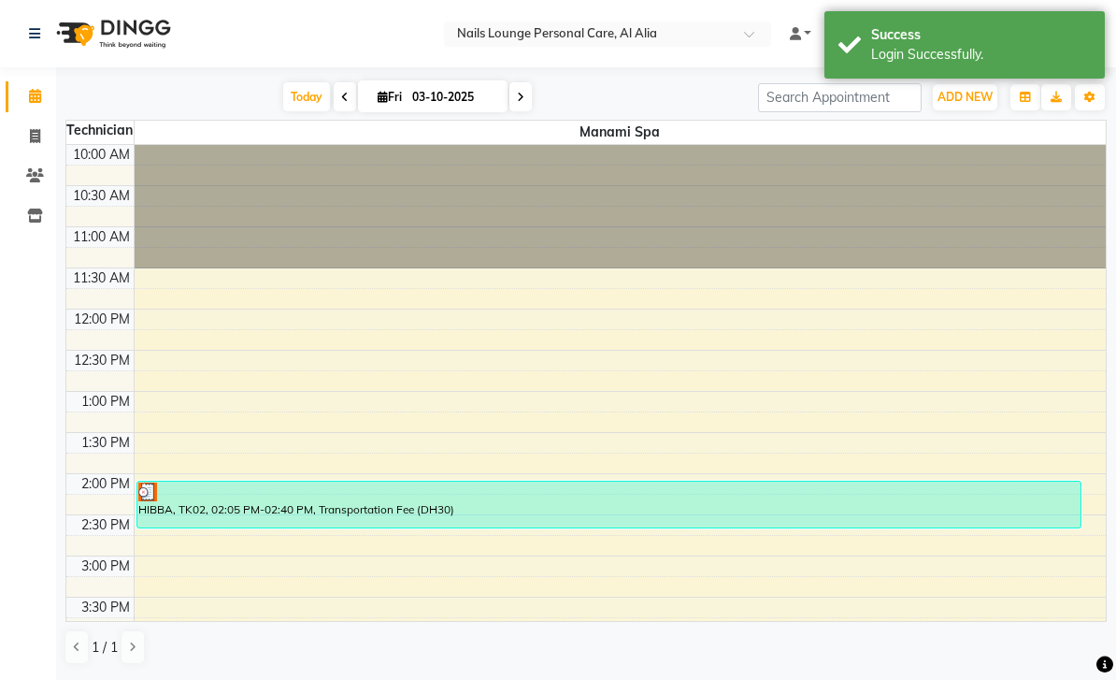
click at [30, 135] on icon at bounding box center [35, 136] width 10 height 14
select select "service"
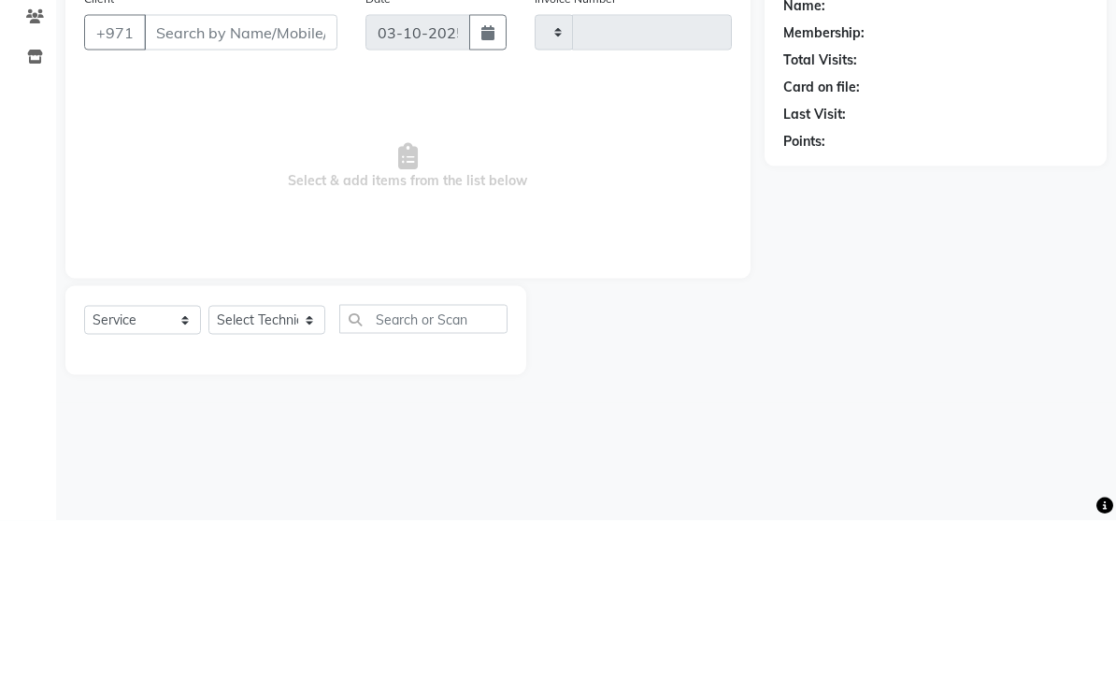
type input "2917"
select select "6884"
type input "[PERSON_NAME]"
click at [555, 232] on span "Select & add items from the list below" at bounding box center [408, 325] width 648 height 187
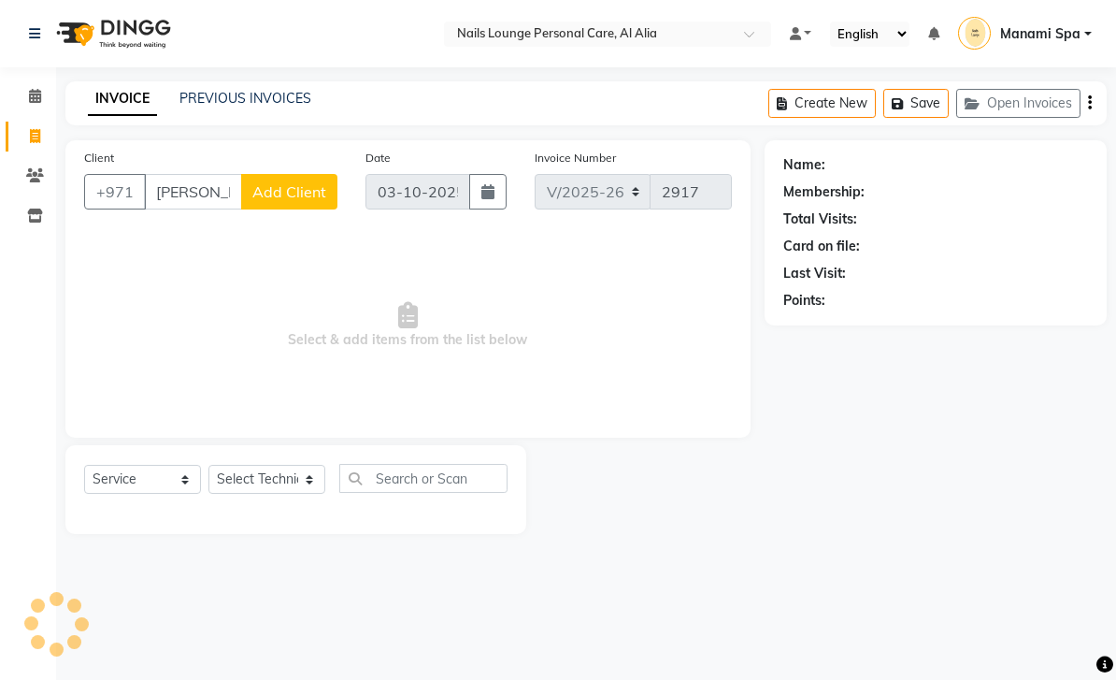
click at [244, 190] on button "Add Client" at bounding box center [289, 192] width 96 height 36
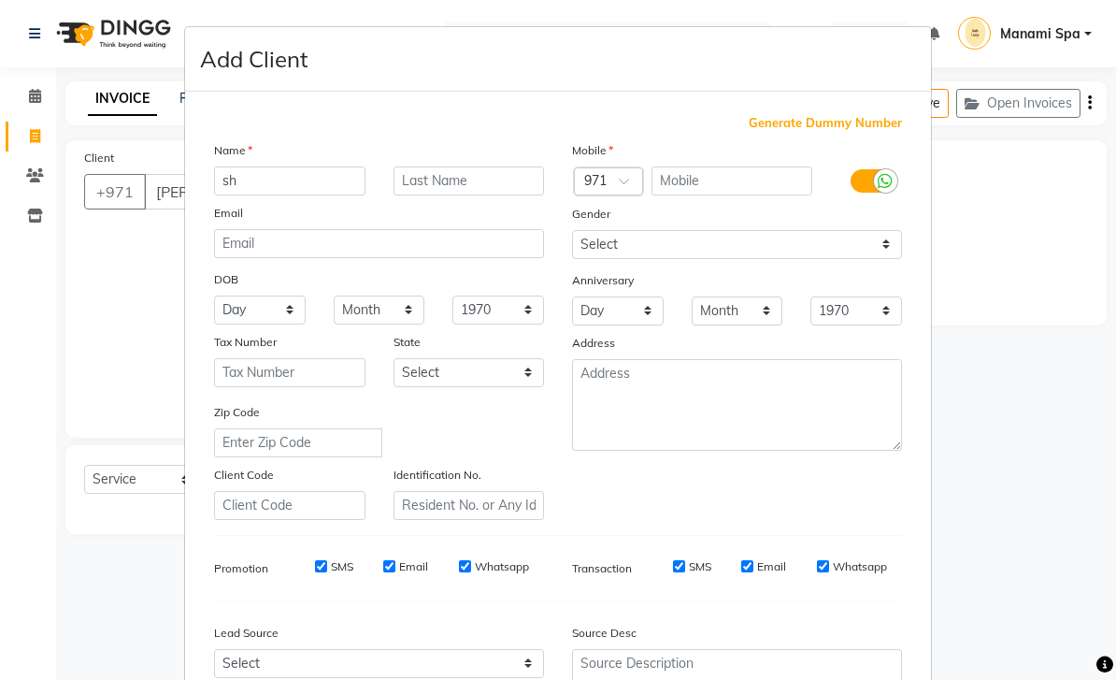
type input "s"
type input "5581"
click at [1026, 222] on ngb-modal-window "Add Client Generate Dummy Number Name 5581 Email DOB Day 01 02 03 04 05 06 07 0…" at bounding box center [558, 340] width 1116 height 680
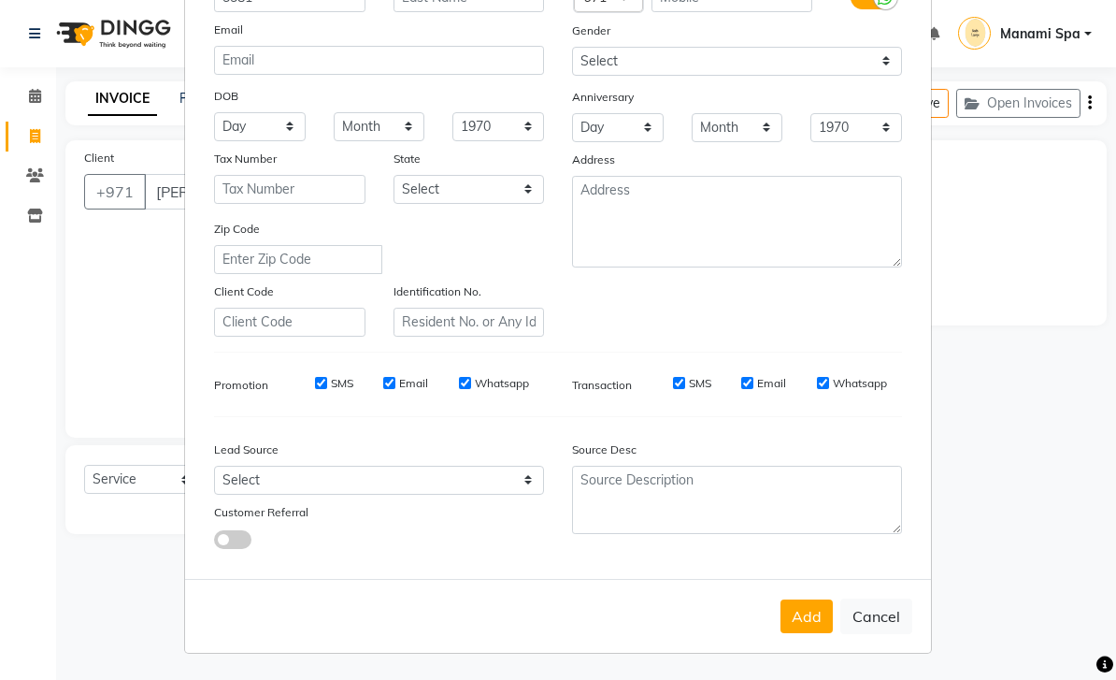
scroll to position [182, 0]
click at [882, 617] on button "Cancel" at bounding box center [876, 617] width 72 height 36
select select
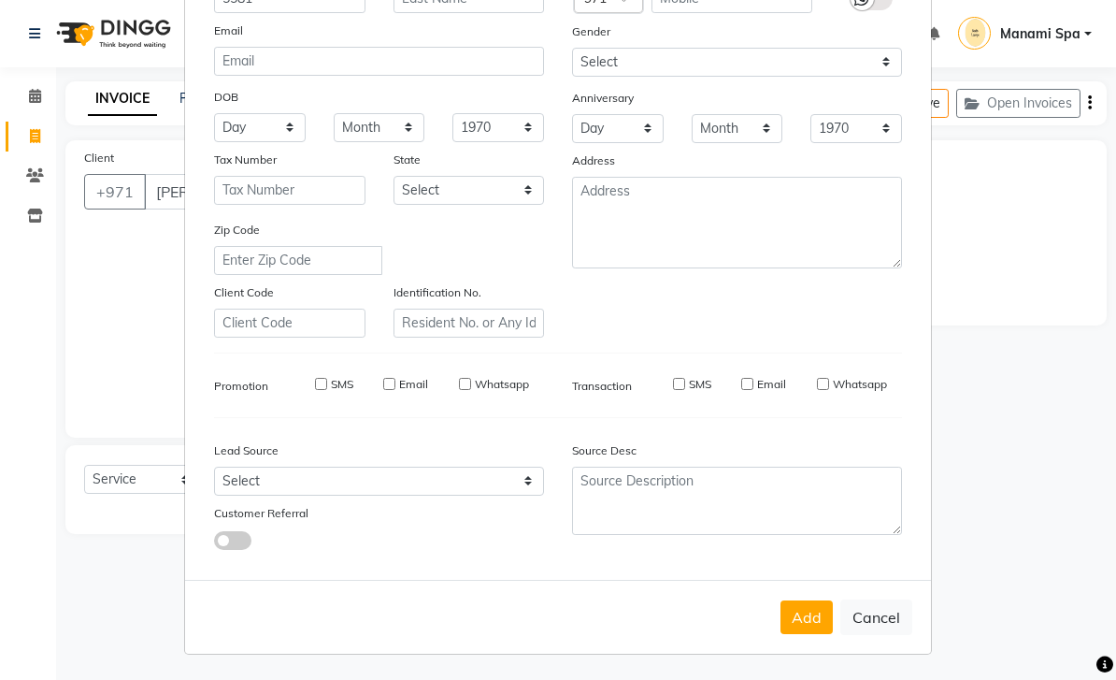
select select
checkbox input "false"
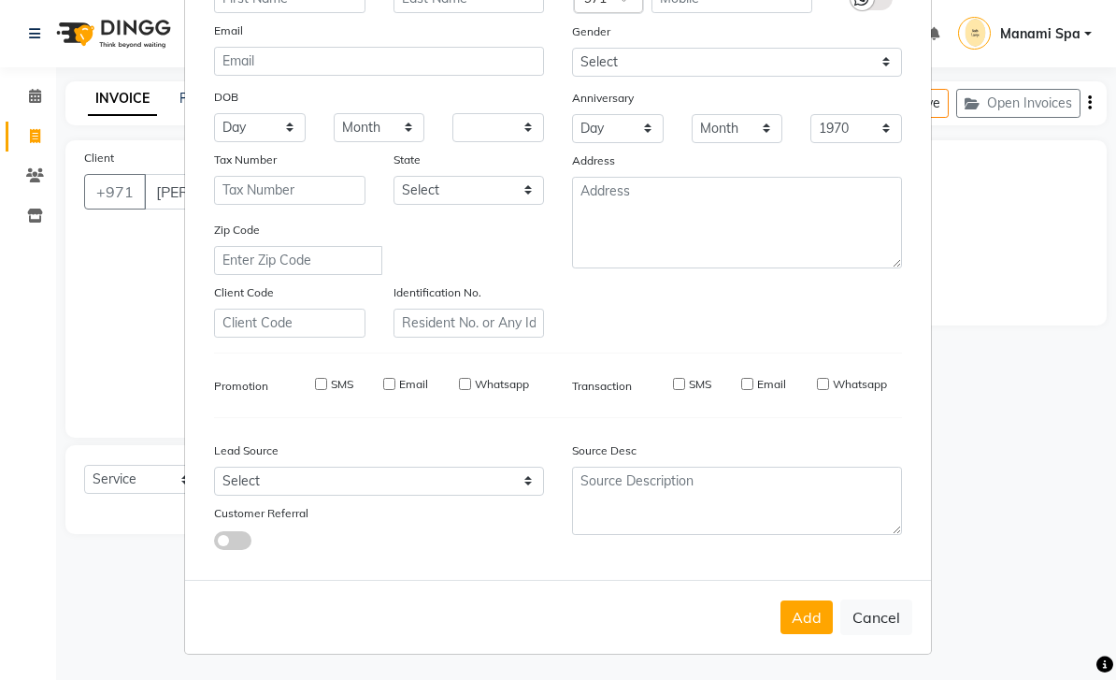
checkbox input "false"
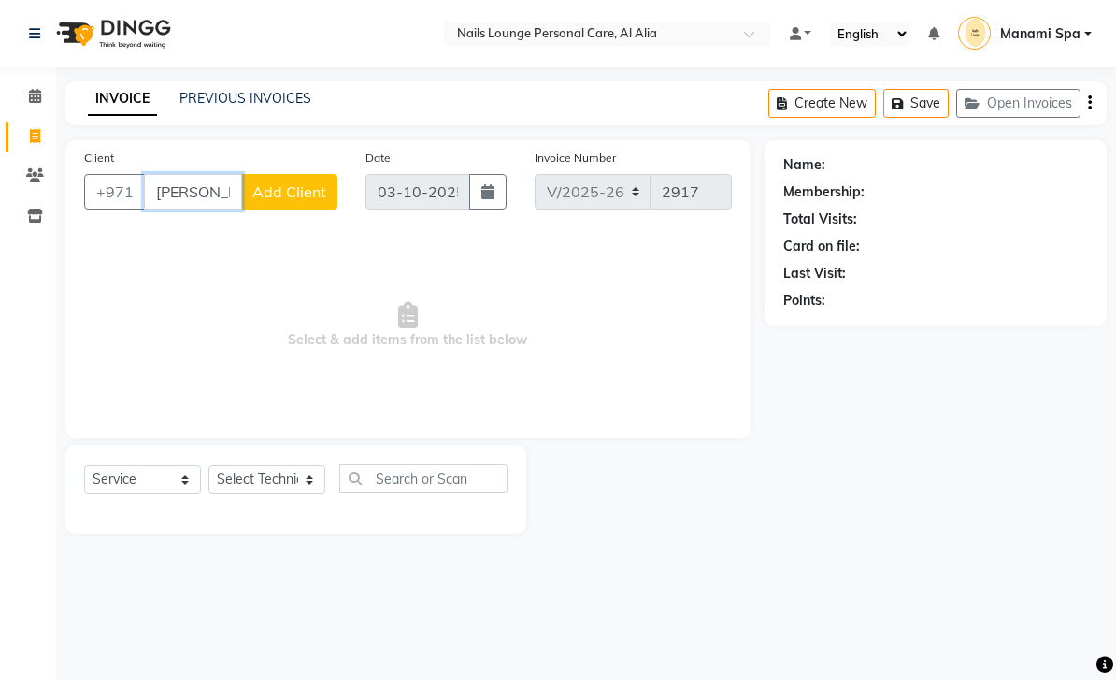
click at [230, 192] on input "[PERSON_NAME]" at bounding box center [193, 192] width 98 height 36
type input "s"
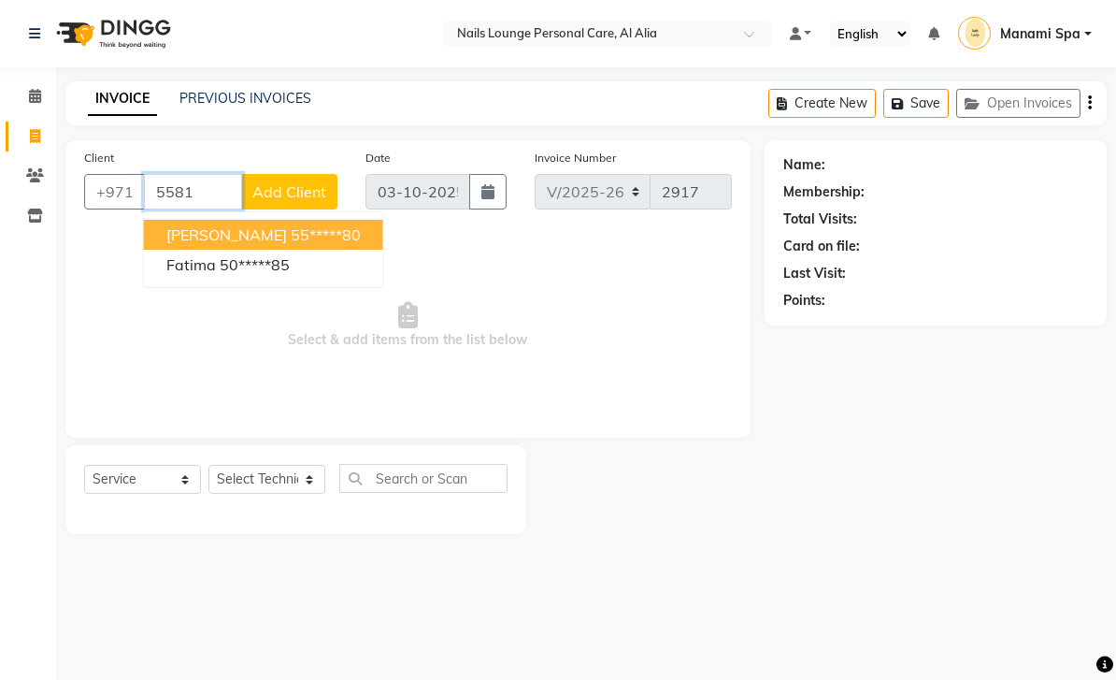
click at [299, 240] on ngb-highlight "55*****80" at bounding box center [326, 234] width 70 height 19
type input "55*****80"
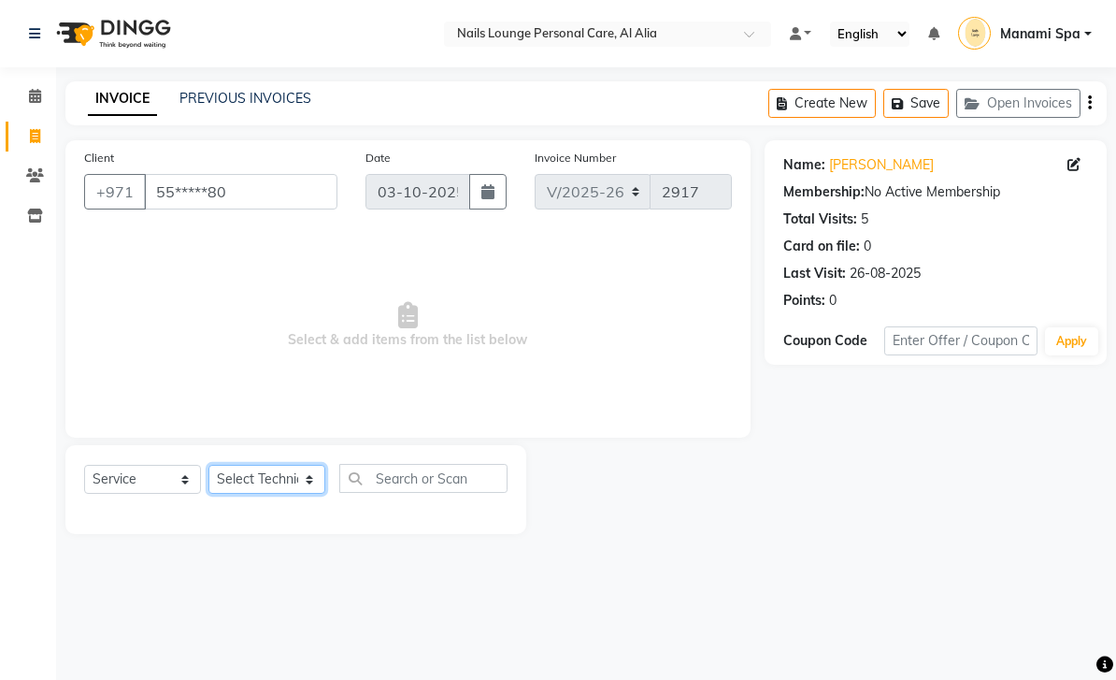
click at [312, 468] on select "Select Technician [PERSON_NAME] [PERSON_NAME] [PERSON_NAME] [PERSON_NAME] Manam…" at bounding box center [266, 479] width 117 height 29
select select "53951"
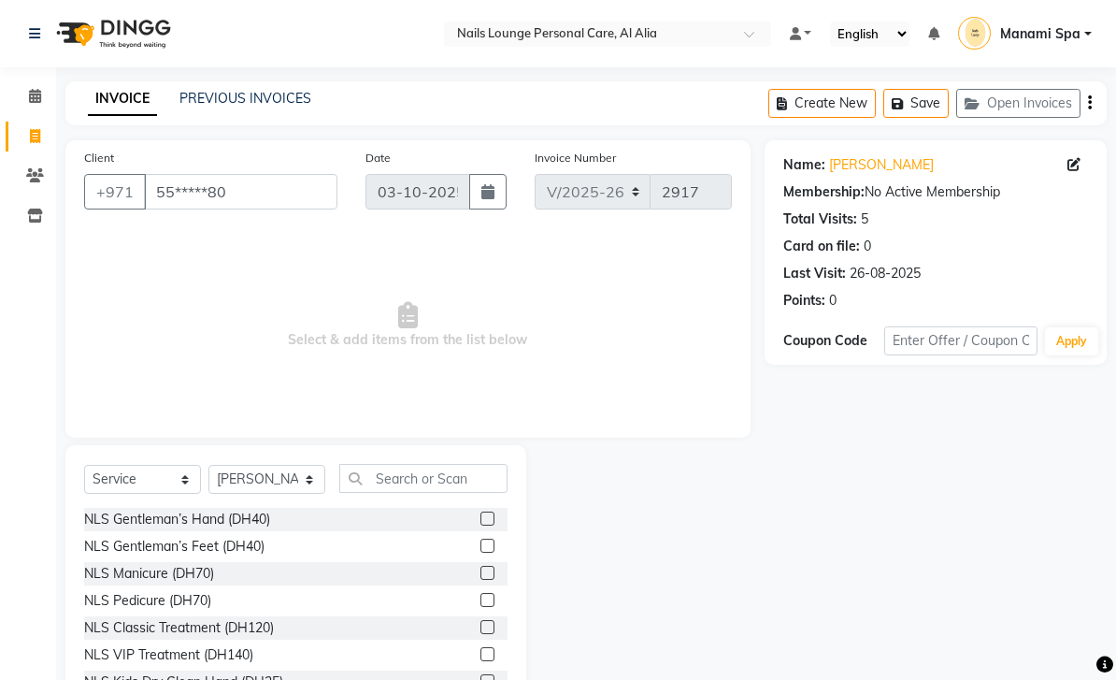
click at [260, 521] on div "NLS Gentleman’s Hand (DH40)" at bounding box center [177, 519] width 186 height 20
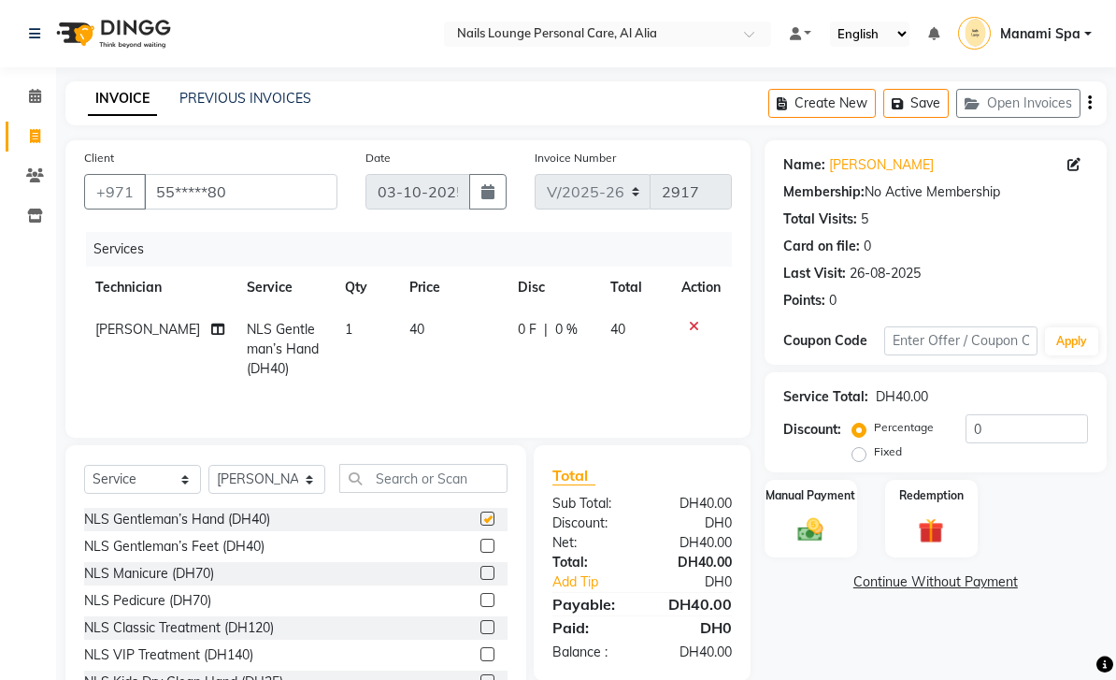
checkbox input "false"
click at [313, 475] on select "Select Technician [PERSON_NAME] [PERSON_NAME] [PERSON_NAME] [PERSON_NAME] Manam…" at bounding box center [266, 479] width 117 height 29
select select "90054"
click at [257, 545] on div "NLS Gentleman’s Feet (DH40)" at bounding box center [174, 547] width 180 height 20
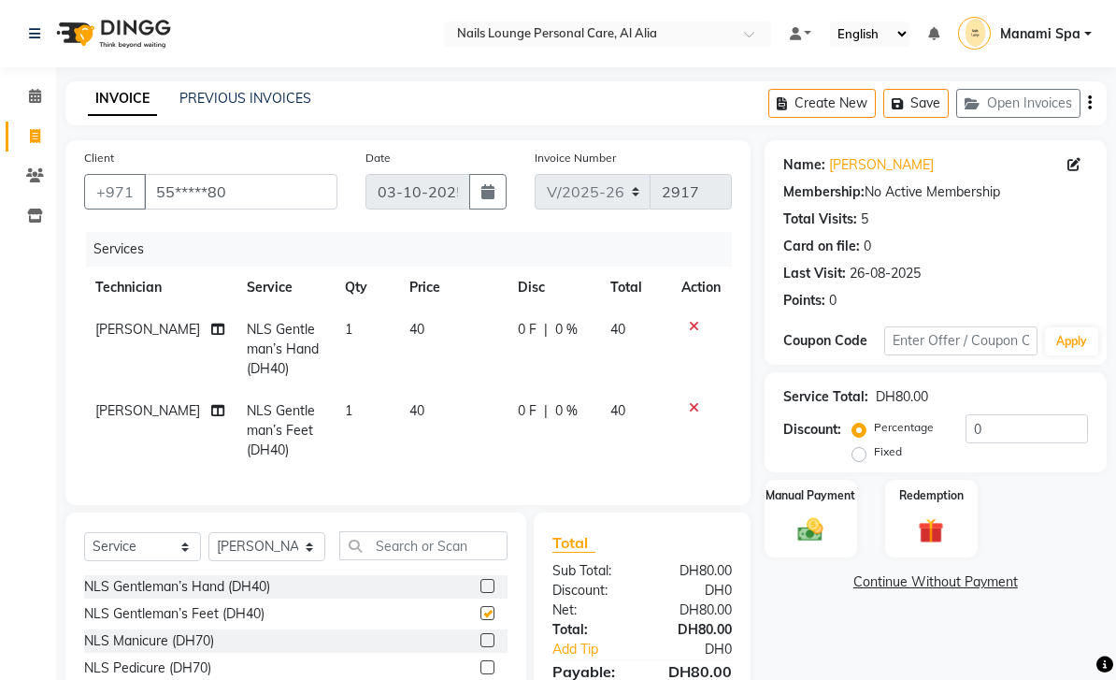
checkbox input "false"
click at [315, 538] on select "Select Technician [PERSON_NAME] [PERSON_NAME] [PERSON_NAME] [PERSON_NAME] Manam…" at bounding box center [266, 546] width 117 height 29
select select "53950"
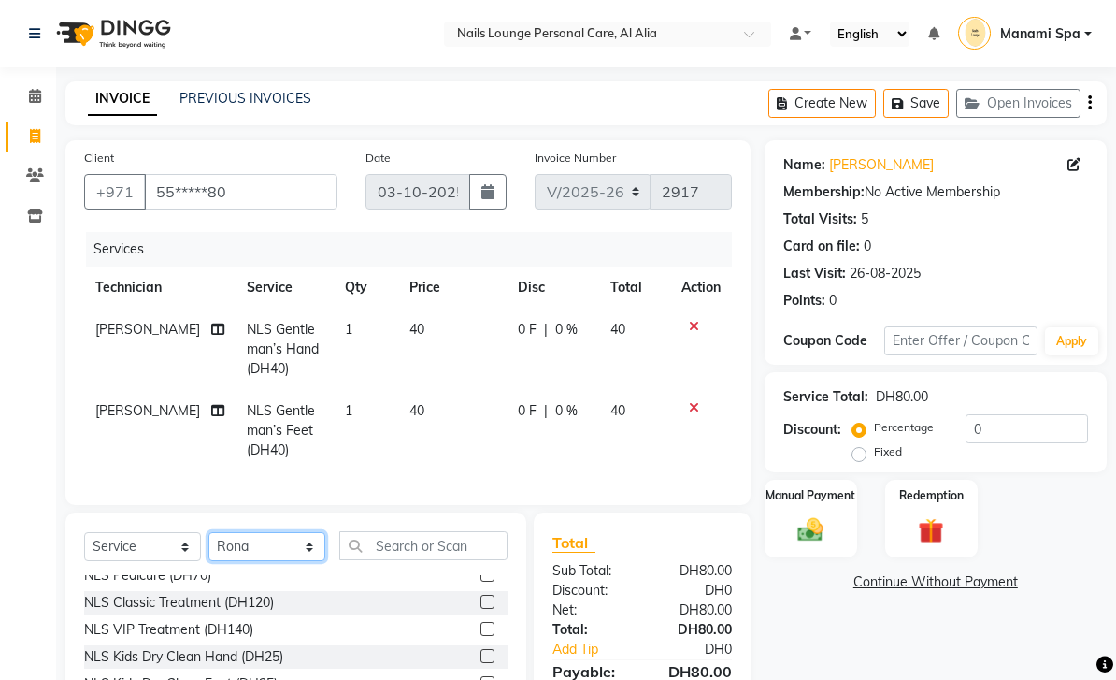
scroll to position [88, 0]
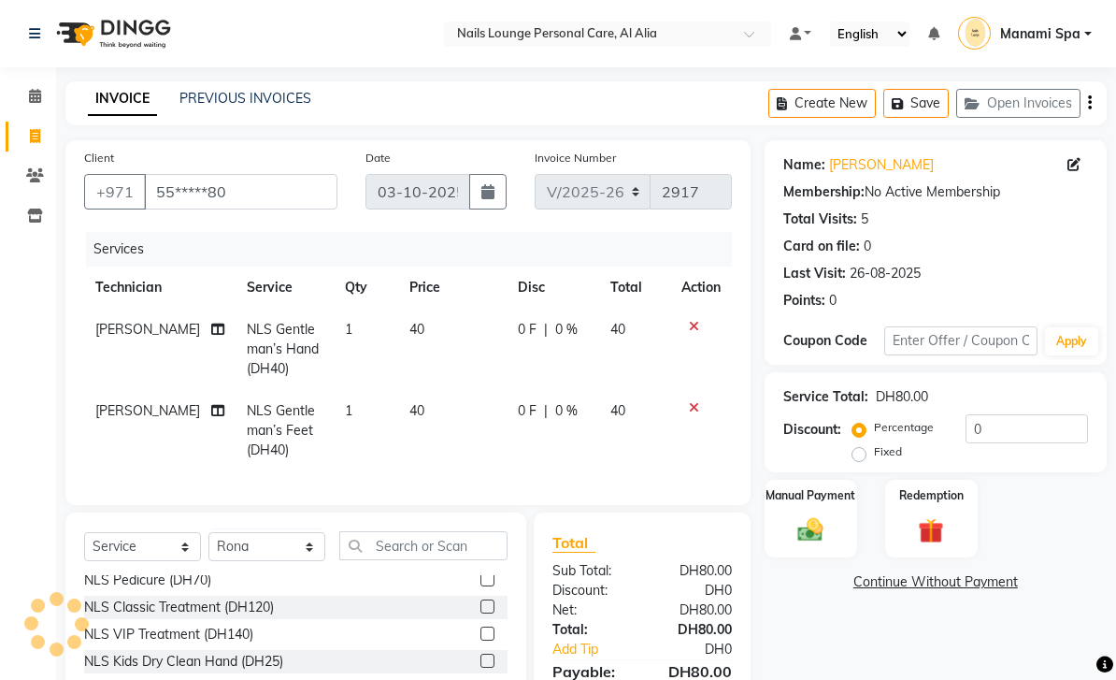
click at [264, 608] on div "NLS Classic Treatment (DH120)" at bounding box center [179, 607] width 190 height 20
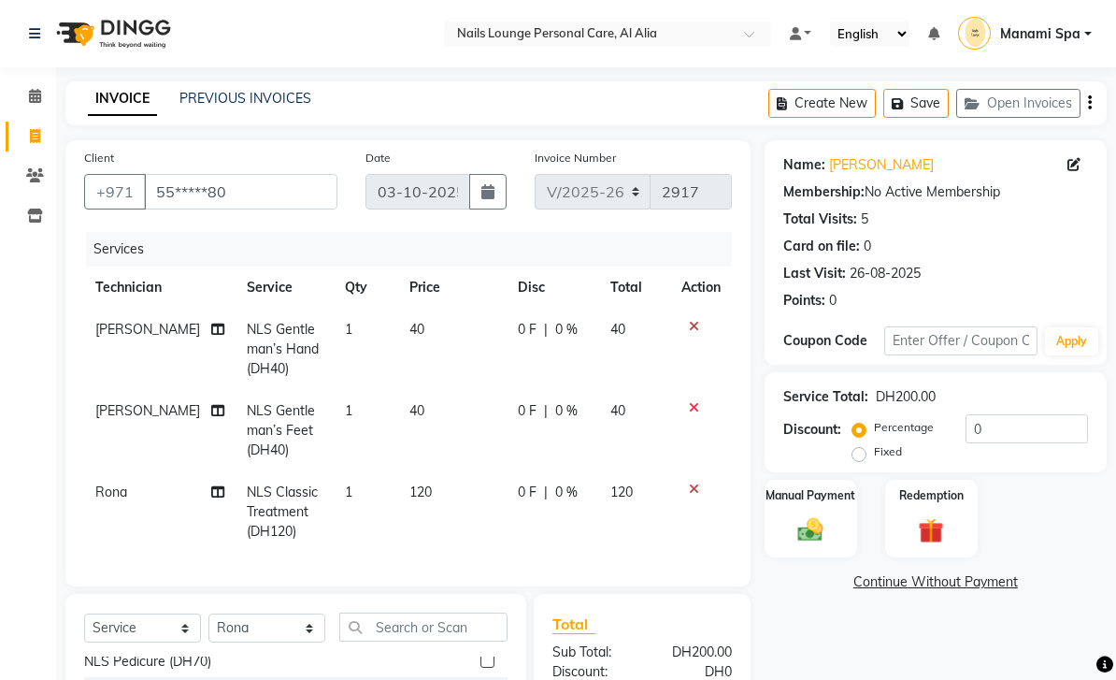
checkbox input "false"
click at [211, 494] on icon at bounding box center [217, 491] width 13 height 13
select select "53950"
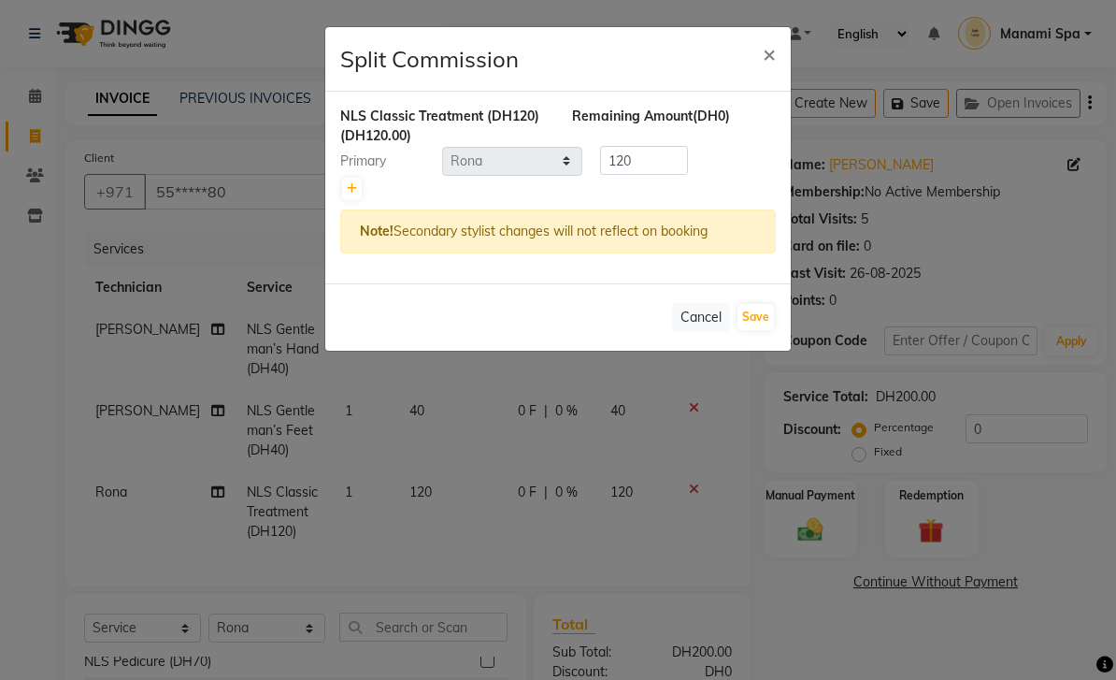
click at [335, 187] on div "NLS Classic Treatment (DH120) (DH120.00) Remaining Amount (DH0) Primary Select …" at bounding box center [558, 188] width 466 height 192
click at [357, 189] on link at bounding box center [352, 189] width 20 height 22
type input "60"
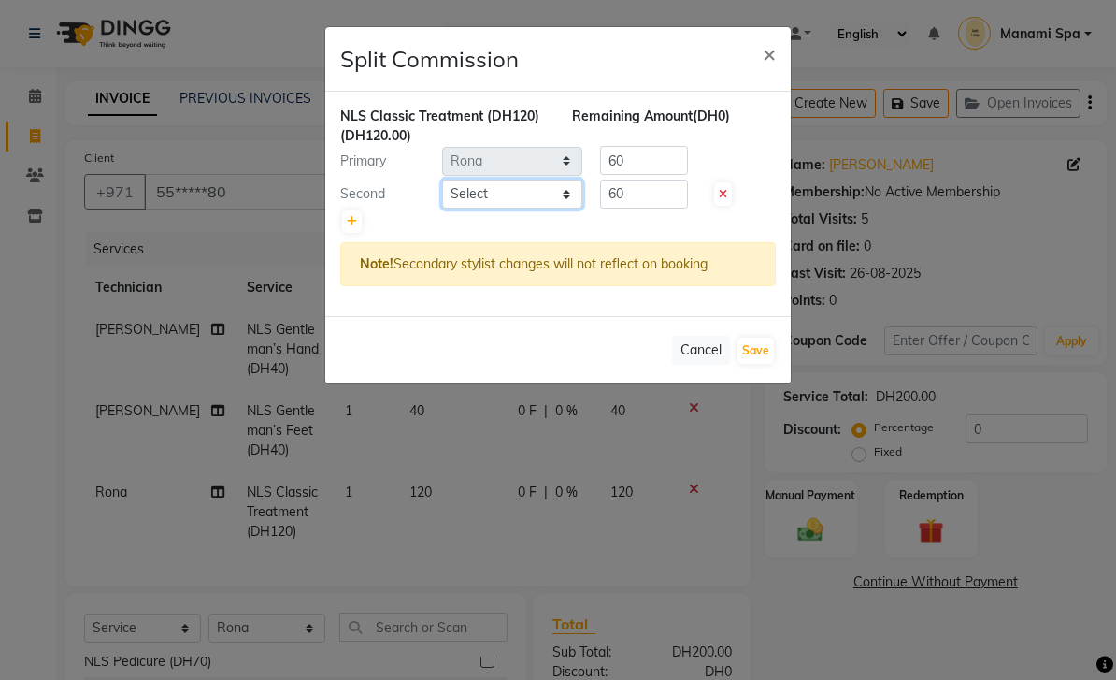
click at [564, 193] on select "Select [PERSON_NAME] [PERSON_NAME] [PERSON_NAME] [PERSON_NAME] Spa Manami Spa 2…" at bounding box center [512, 193] width 140 height 29
select select "53951"
click at [759, 352] on button "Save" at bounding box center [756, 350] width 36 height 26
select select "Select"
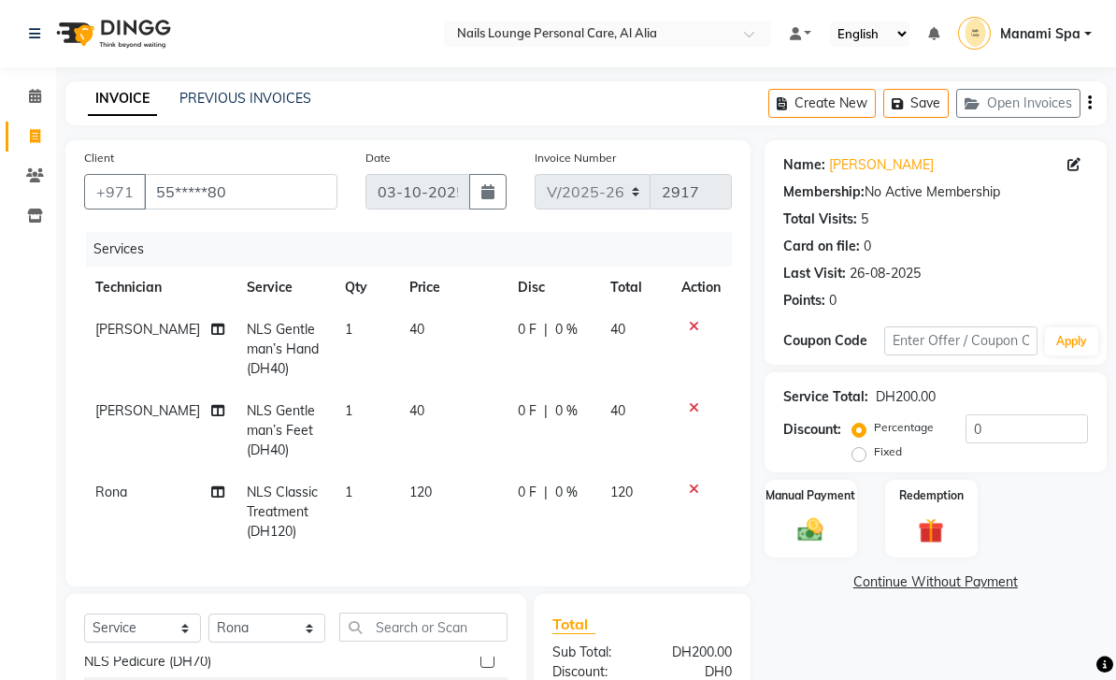
click at [812, 519] on img at bounding box center [810, 529] width 41 height 29
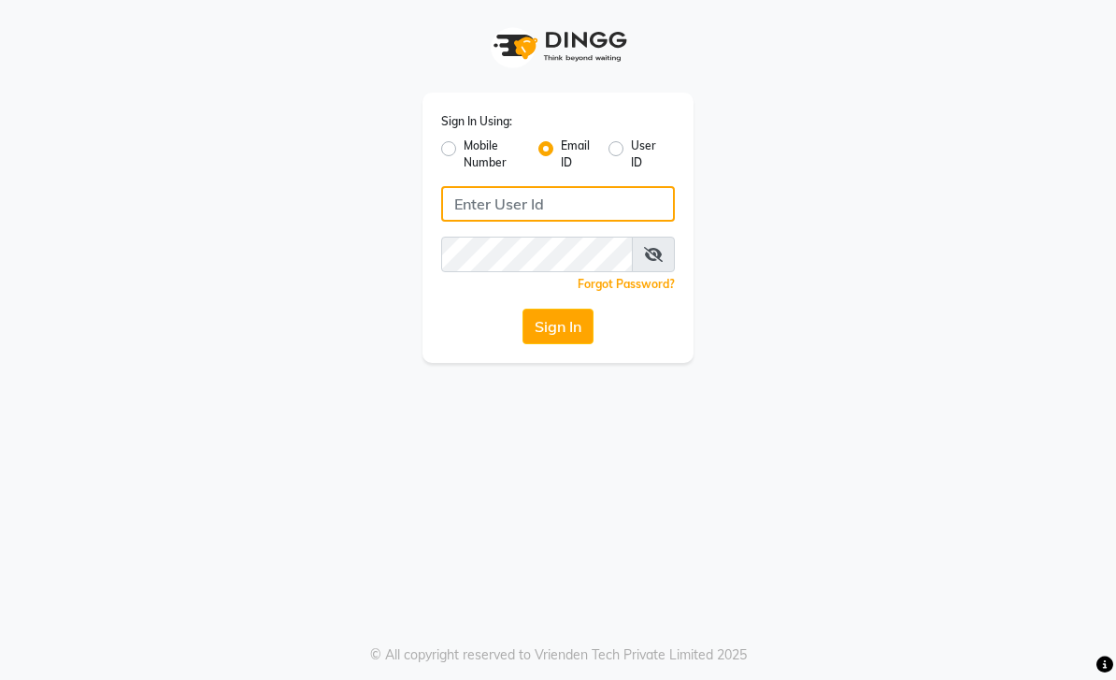
click at [569, 202] on input "Username" at bounding box center [558, 204] width 234 height 36
type input "[EMAIL_ADDRESS][DOMAIN_NAME]"
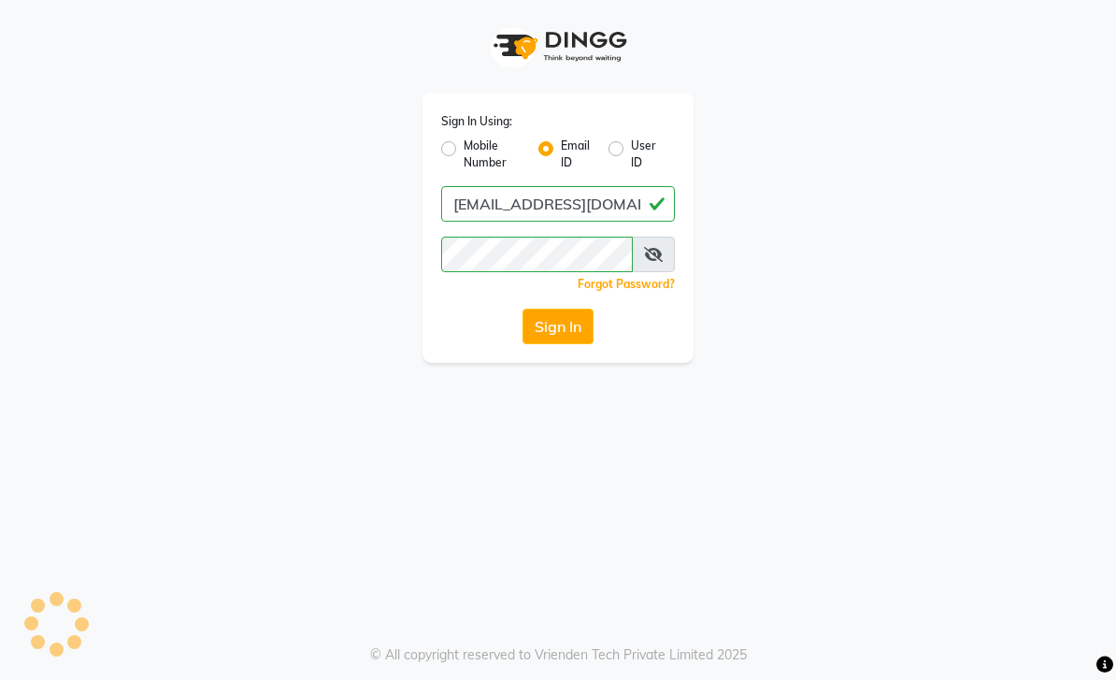
click at [574, 332] on button "Sign In" at bounding box center [558, 326] width 71 height 36
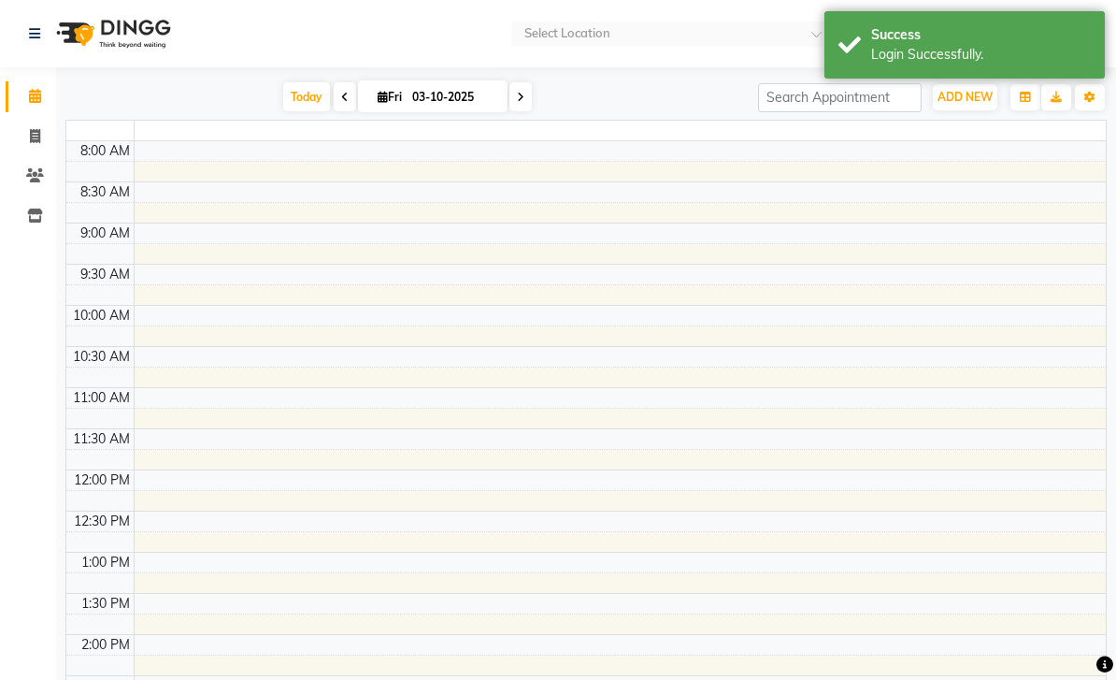
select select "en"
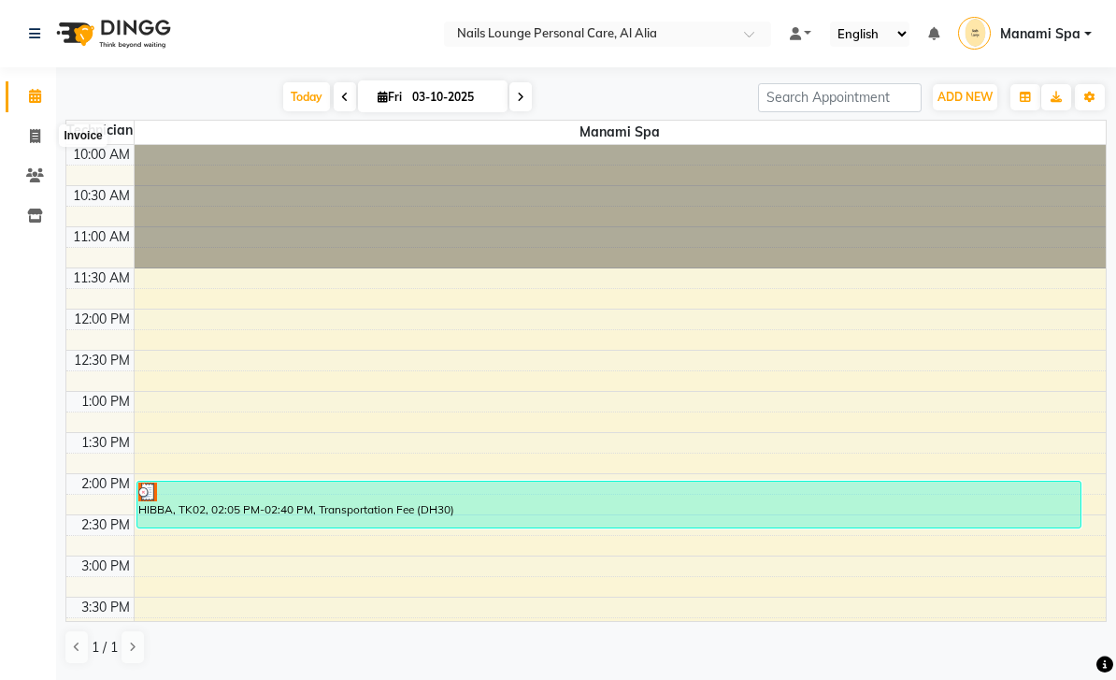
click at [35, 132] on icon at bounding box center [35, 136] width 10 height 14
select select "service"
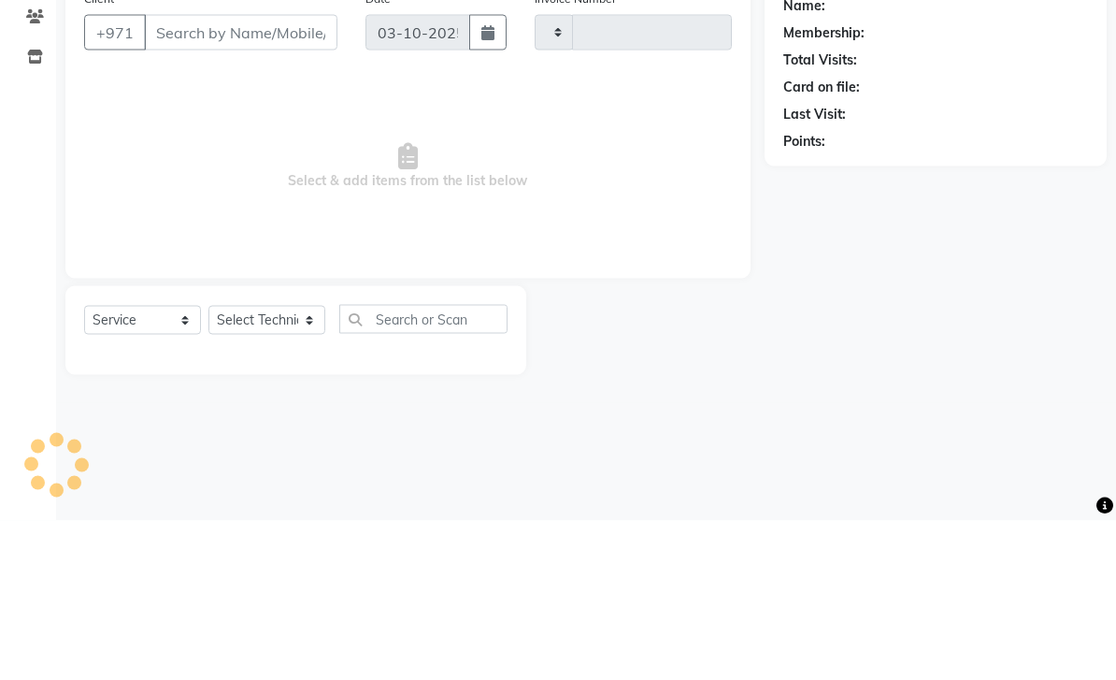
type input "2918"
select select "6884"
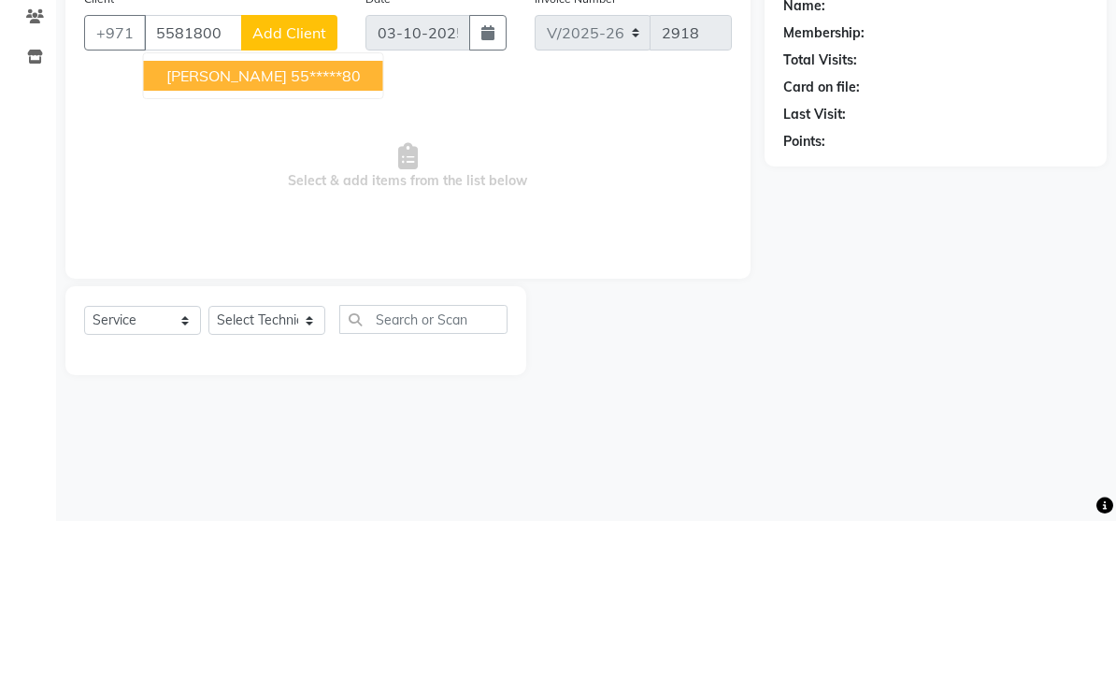
click at [303, 225] on ngb-highlight "55*****80" at bounding box center [326, 234] width 70 height 19
type input "55*****80"
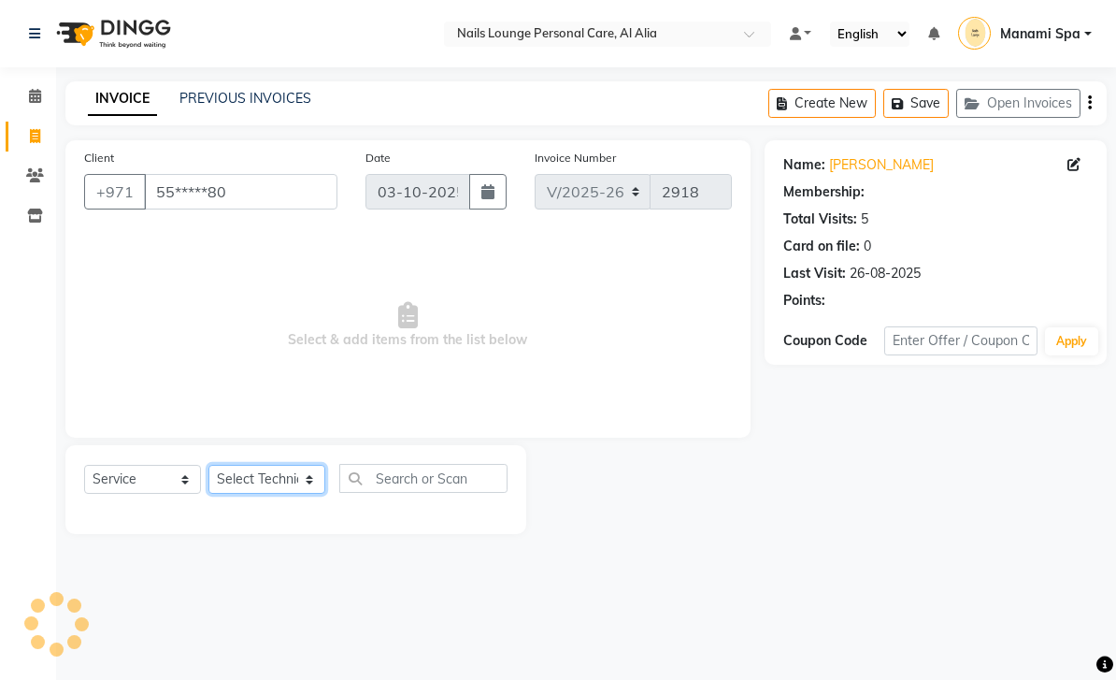
click at [310, 487] on select "Select Technician [PERSON_NAME] [PERSON_NAME] [PERSON_NAME] [PERSON_NAME] Manam…" at bounding box center [266, 479] width 117 height 29
select select "53951"
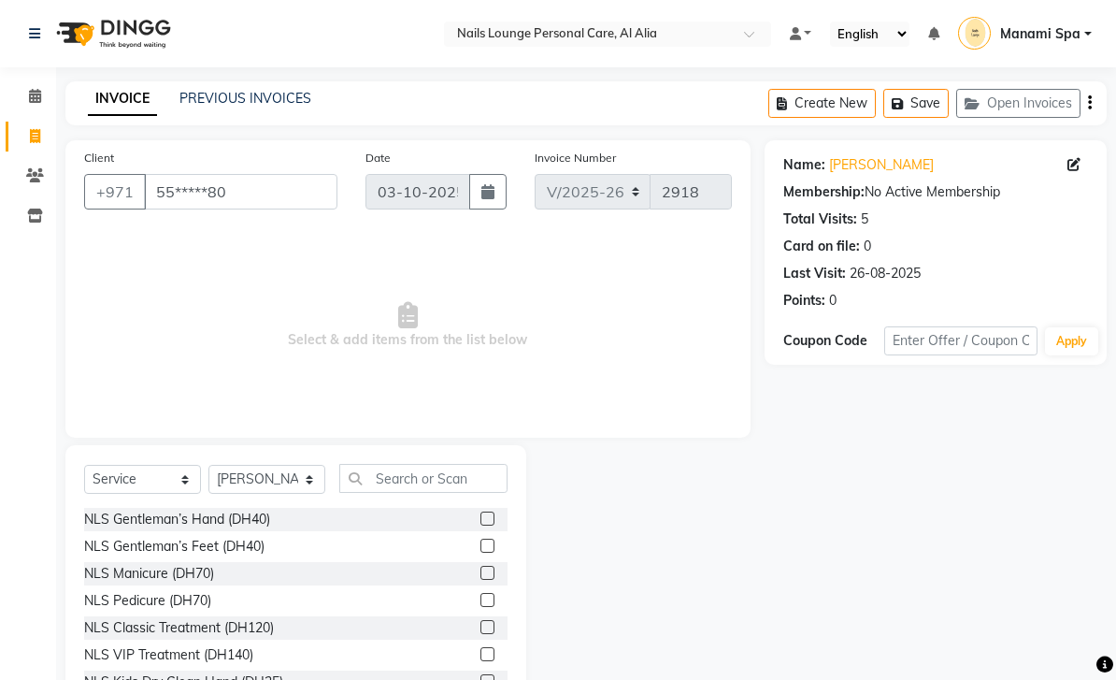
click at [260, 516] on div "NLS Gentleman’s Hand (DH40)" at bounding box center [177, 519] width 186 height 20
checkbox input "false"
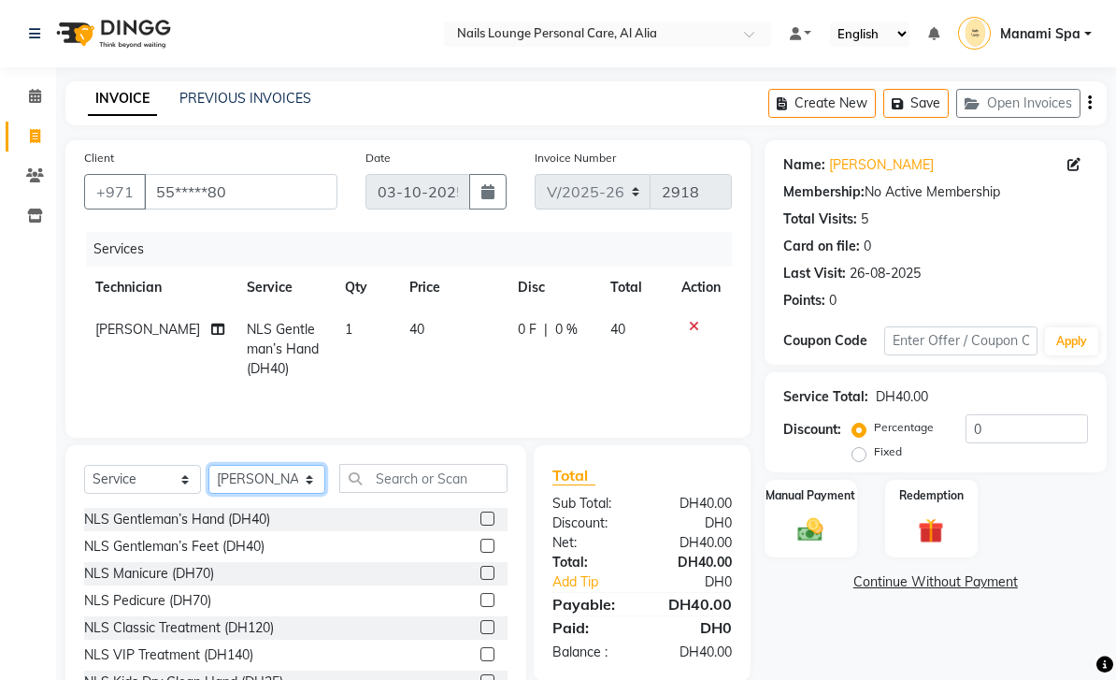
click at [318, 480] on select "Select Technician [PERSON_NAME] [PERSON_NAME] [PERSON_NAME] [PERSON_NAME] Manam…" at bounding box center [266, 479] width 117 height 29
select select "90054"
click at [252, 547] on div "NLS Gentleman’s Feet (DH40)" at bounding box center [174, 547] width 180 height 20
checkbox input "false"
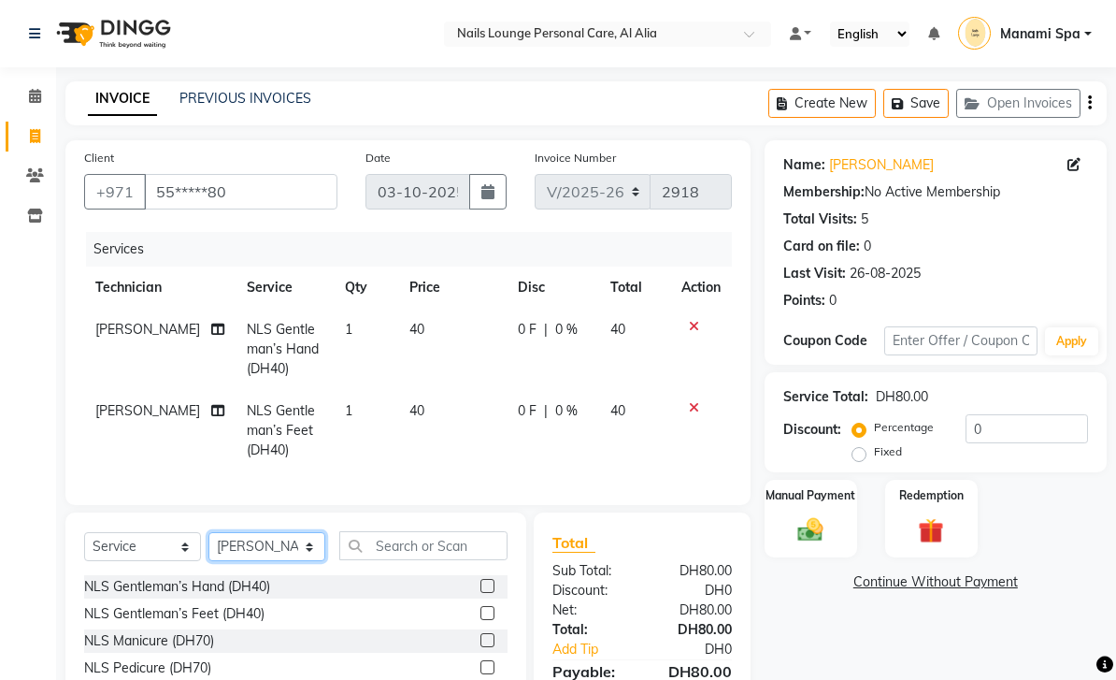
click at [314, 542] on select "Select Technician [PERSON_NAME] [PERSON_NAME] [PERSON_NAME] [PERSON_NAME] Manam…" at bounding box center [266, 546] width 117 height 29
select select "53950"
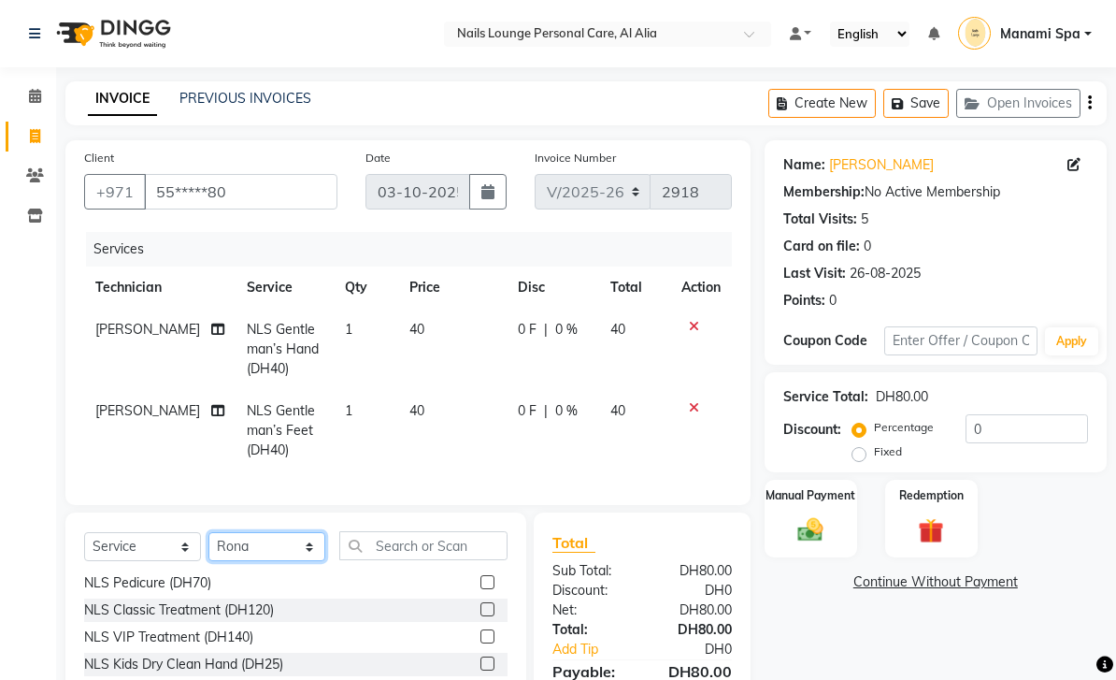
scroll to position [84, 0]
click at [271, 614] on div "NLS Classic Treatment (DH120)" at bounding box center [179, 611] width 190 height 20
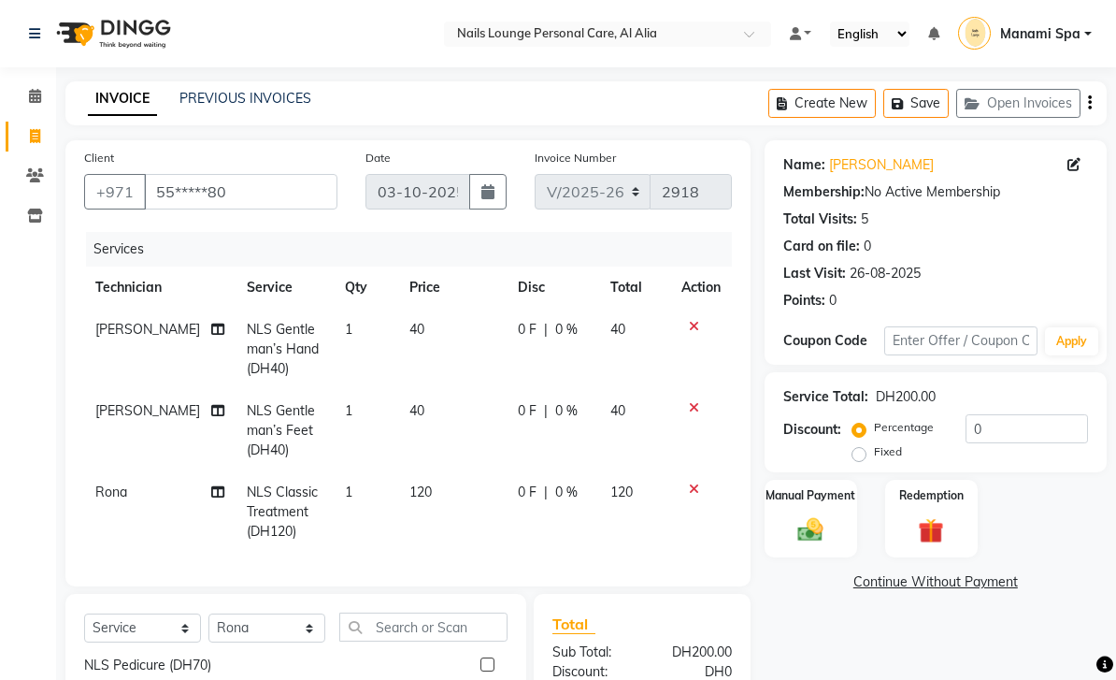
checkbox input "false"
click at [211, 495] on icon at bounding box center [217, 491] width 13 height 13
select select "53950"
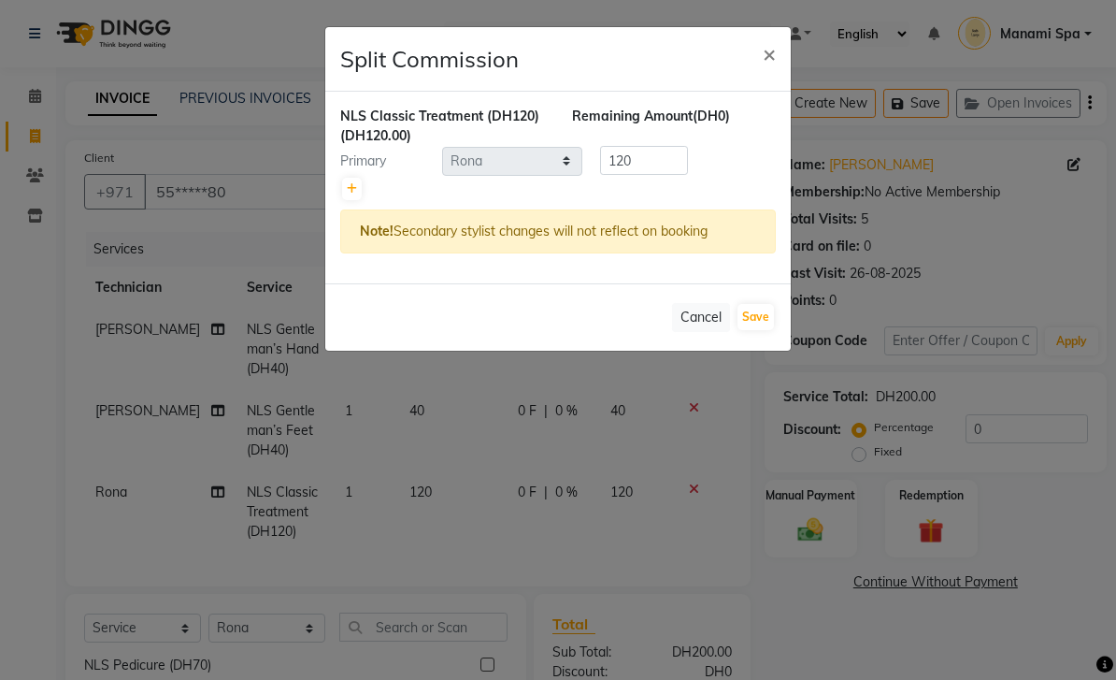
click at [337, 200] on div "NLS Classic Treatment (DH120) (DH120.00) Remaining Amount (DH0) Primary Select …" at bounding box center [558, 188] width 466 height 192
click at [354, 189] on icon at bounding box center [352, 188] width 10 height 11
type input "60"
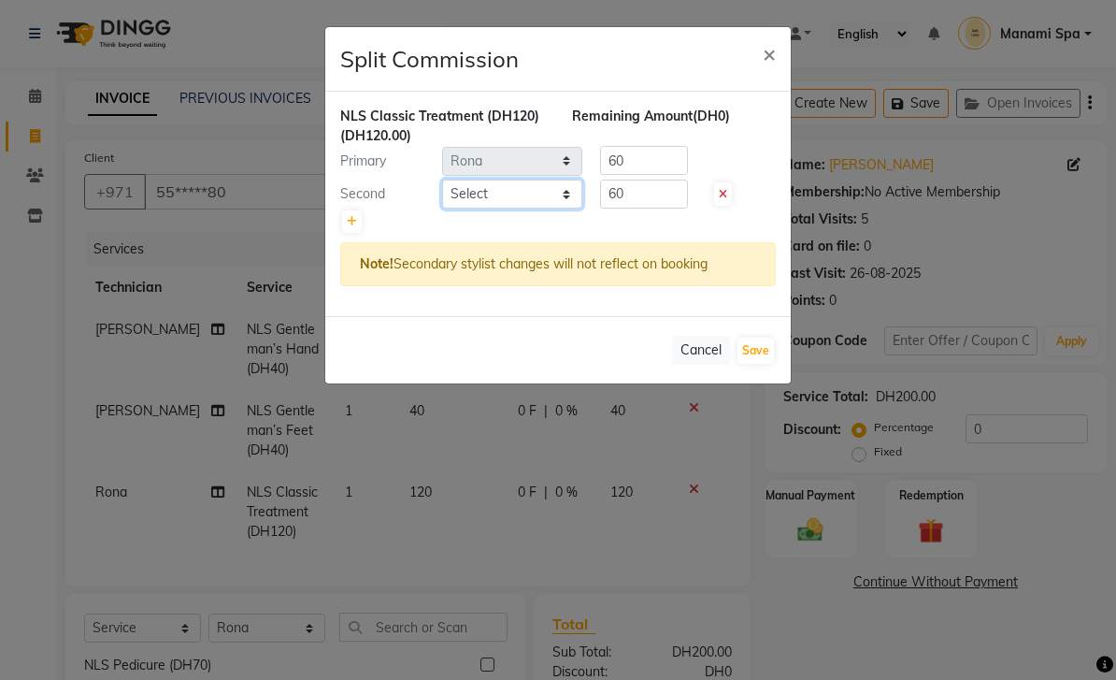
click at [565, 206] on select "Select [PERSON_NAME] [PERSON_NAME] [PERSON_NAME] [PERSON_NAME] Spa Manami Spa 2…" at bounding box center [512, 193] width 140 height 29
select select "53951"
click at [768, 362] on button "Save" at bounding box center [756, 350] width 36 height 26
select select "Select"
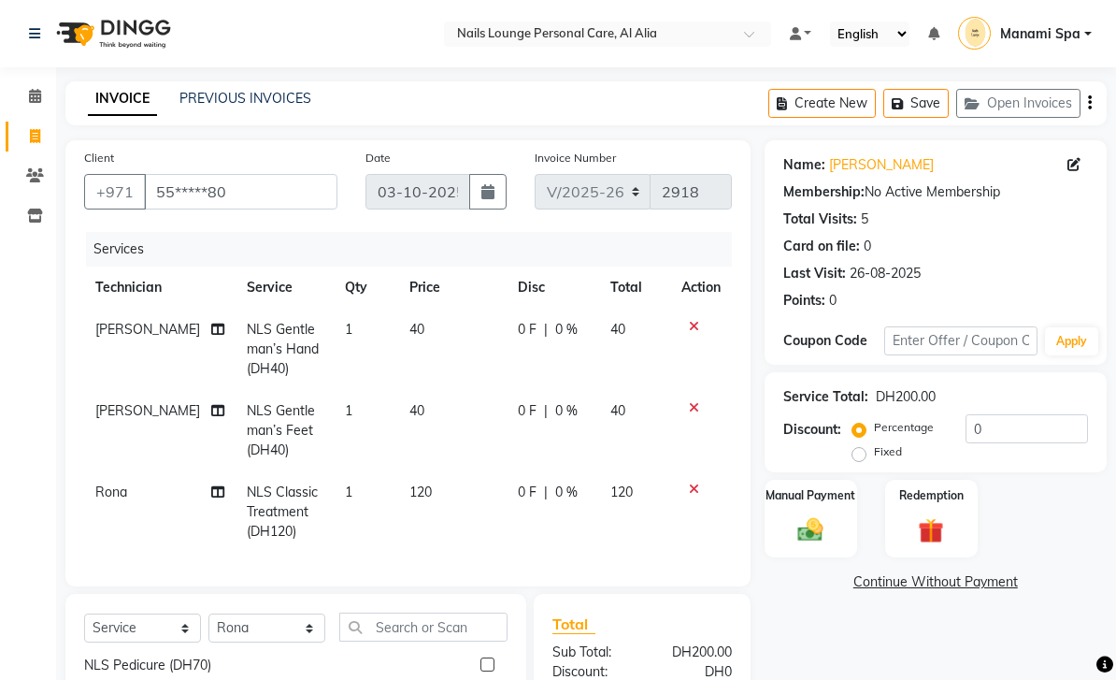
click at [820, 528] on img at bounding box center [810, 529] width 41 height 29
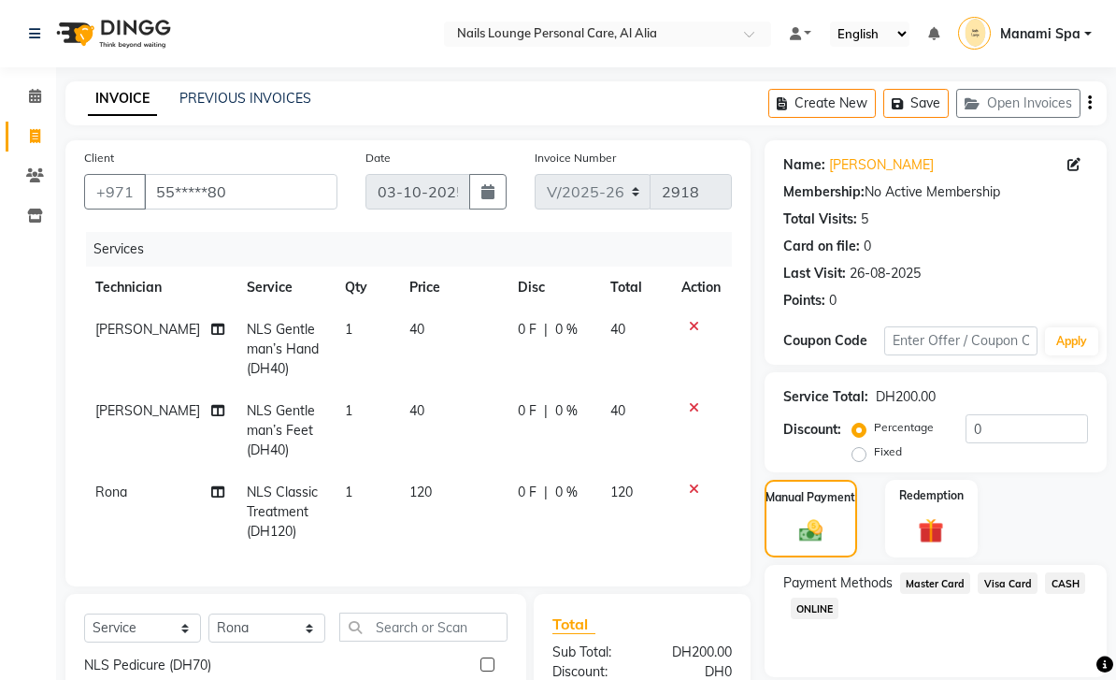
click at [943, 586] on span "Master Card" at bounding box center [935, 583] width 71 height 22
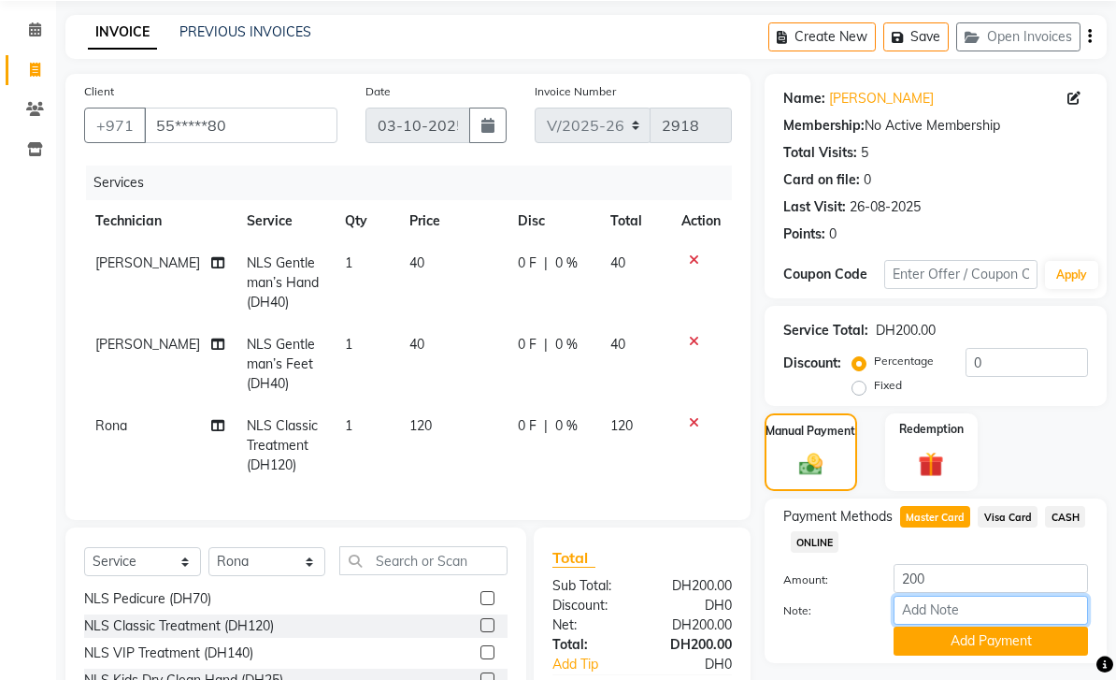
click at [981, 618] on input "Note:" at bounding box center [991, 609] width 194 height 29
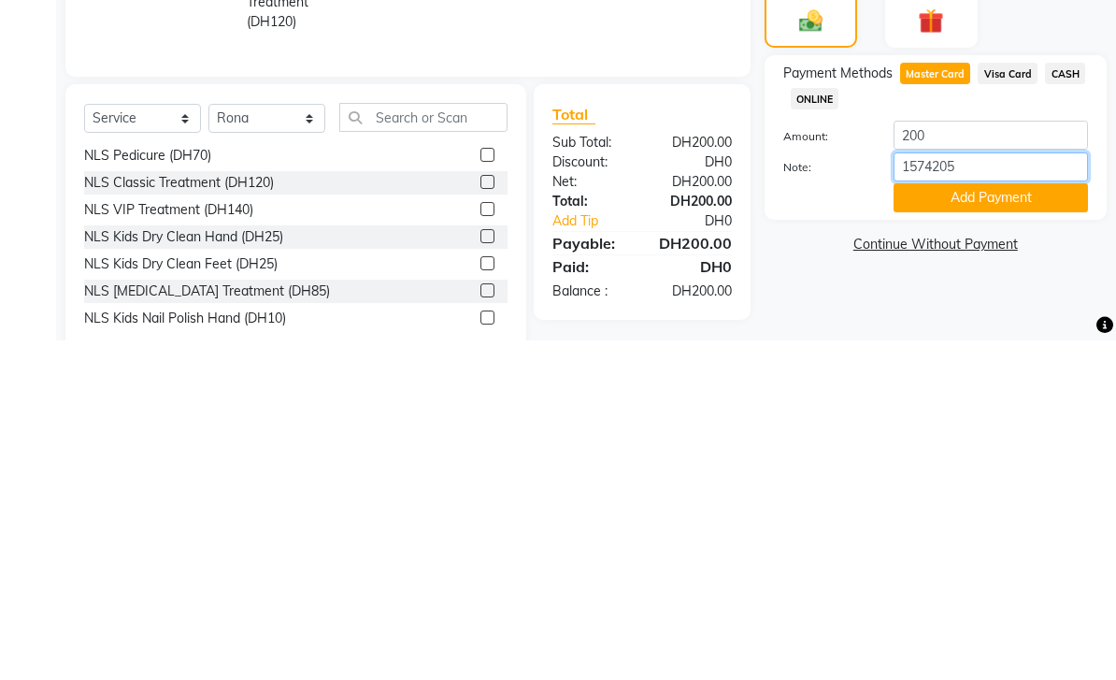
type input "15742057"
click at [981, 524] on button "Add Payment" at bounding box center [991, 538] width 194 height 29
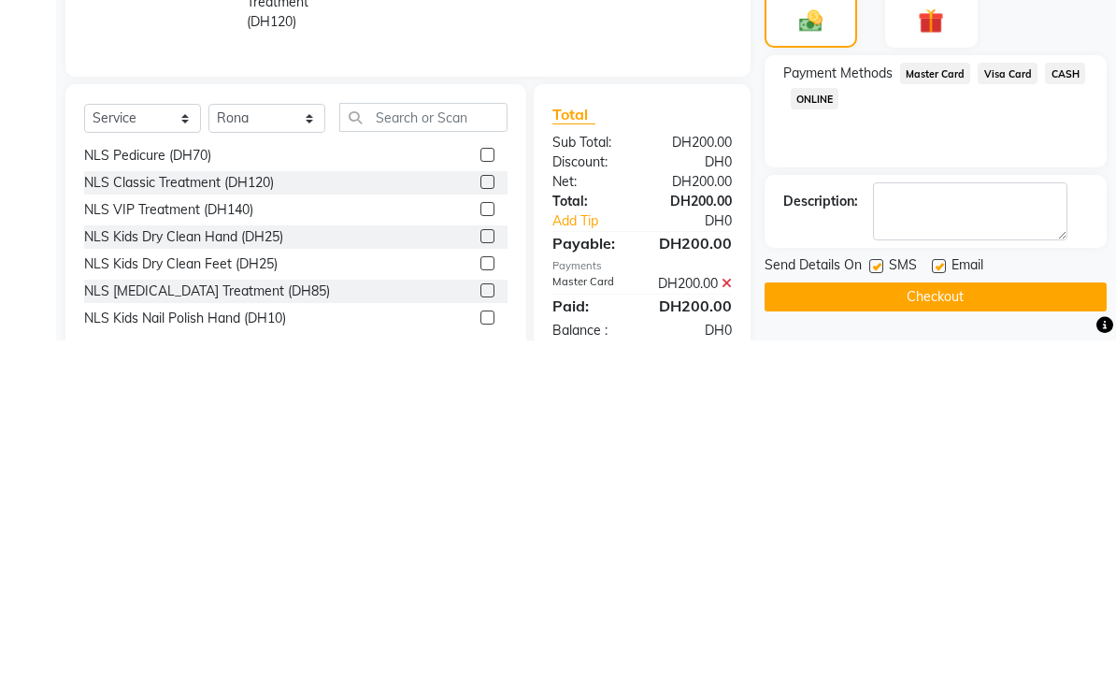
scroll to position [158, 0]
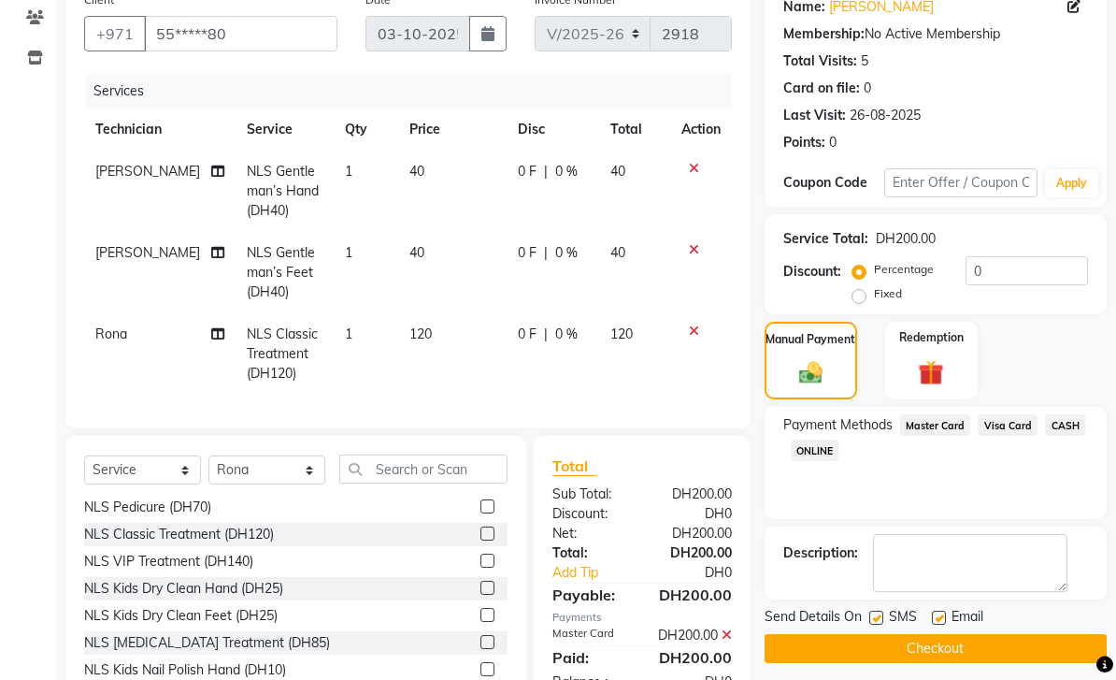
click at [935, 651] on button "Checkout" at bounding box center [936, 648] width 342 height 29
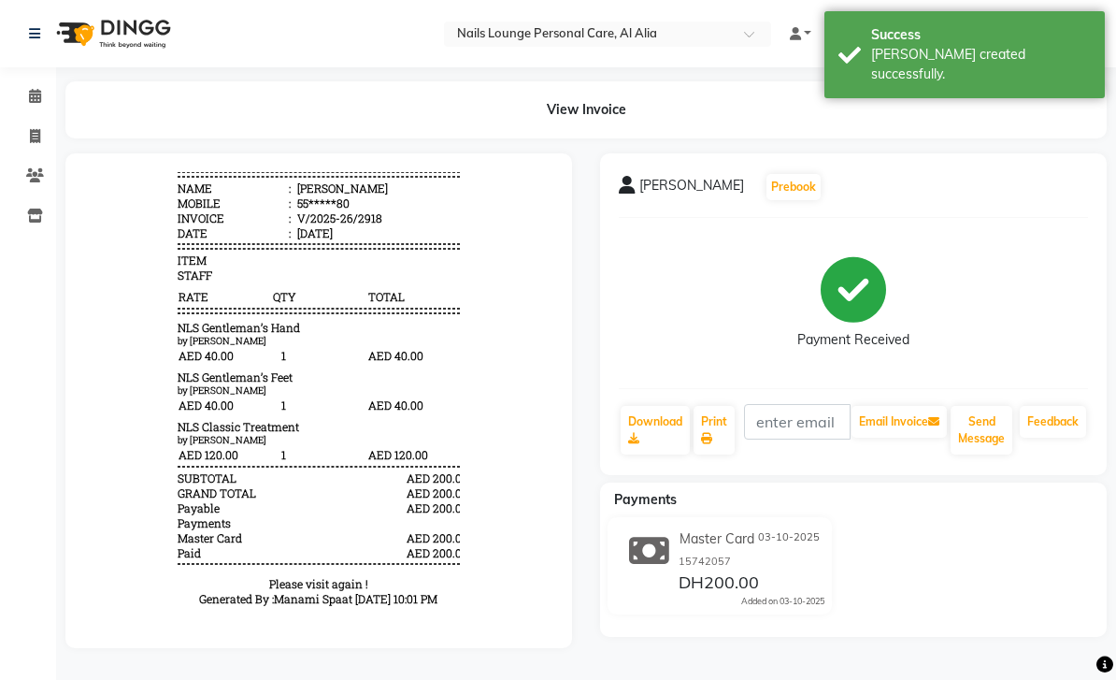
scroll to position [24, 0]
